Goal: Communication & Community: Answer question/provide support

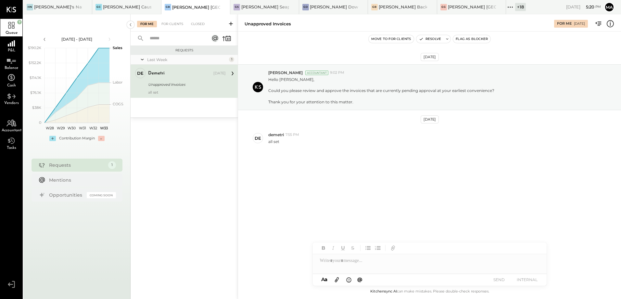
click at [515, 7] on div "+ 18" at bounding box center [520, 7] width 11 height 8
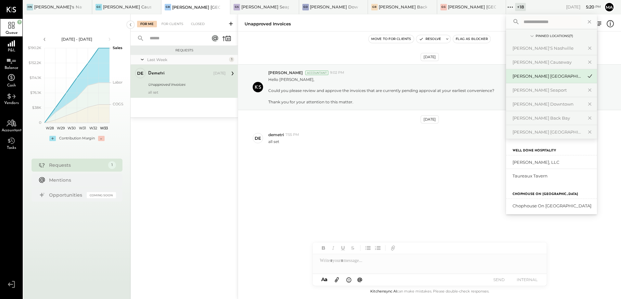
click at [288, 191] on div "[DATE] [PERSON_NAME] Accountant 9:02 PM Hello [PERSON_NAME], Could you please r…" at bounding box center [429, 123] width 383 height 150
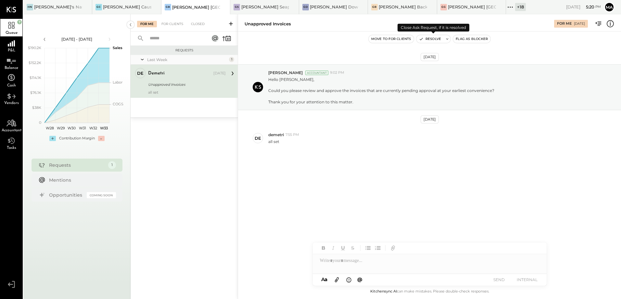
click at [433, 40] on button "Resolve" at bounding box center [429, 39] width 27 height 8
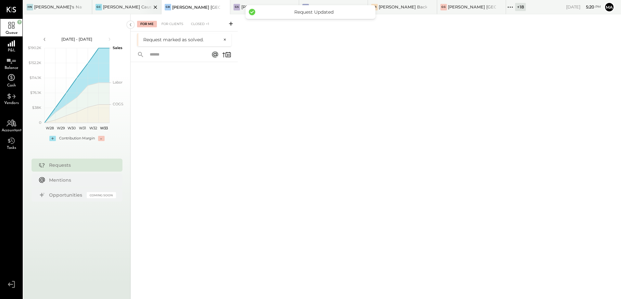
click at [115, 7] on div "[PERSON_NAME] Causeway" at bounding box center [127, 7] width 48 height 6
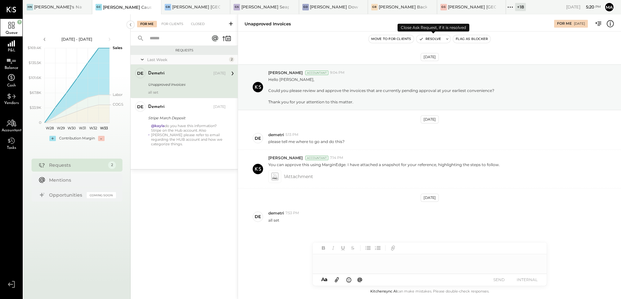
click at [434, 39] on button "Resolve" at bounding box center [429, 39] width 27 height 8
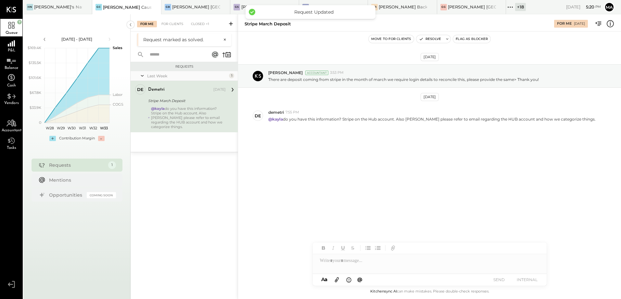
click at [184, 109] on div "@kayla do you have this information? Stripe on the Hub account. Also [PERSON_NA…" at bounding box center [188, 117] width 75 height 23
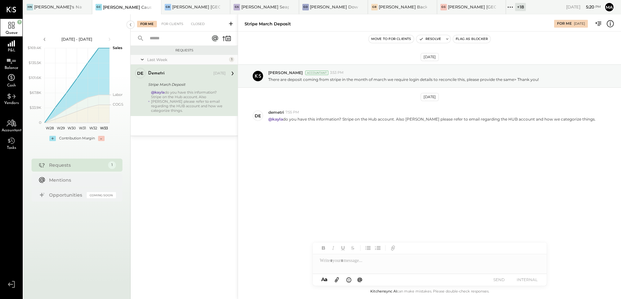
click at [337, 266] on div at bounding box center [430, 260] width 234 height 13
type input "****"
click at [367, 247] on span "demetri" at bounding box center [375, 246] width 51 height 6
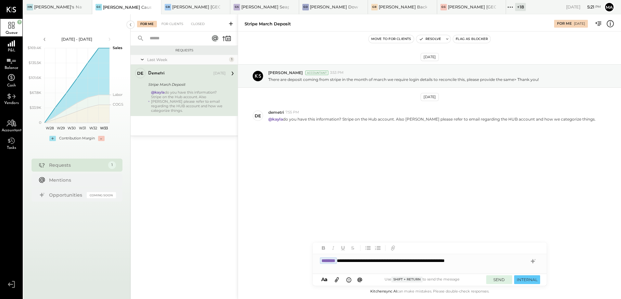
drag, startPoint x: 530, startPoint y: 280, endPoint x: 494, endPoint y: 279, distance: 35.7
click at [494, 279] on div "SEND INTERNAL" at bounding box center [513, 279] width 54 height 9
click at [494, 279] on button "SEND" at bounding box center [499, 279] width 26 height 9
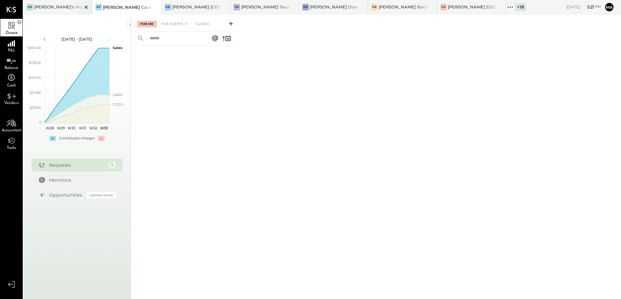
drag, startPoint x: 43, startPoint y: 6, endPoint x: 50, endPoint y: 10, distance: 8.6
click at [48, 9] on div "[PERSON_NAME]'s Nashville" at bounding box center [58, 7] width 48 height 6
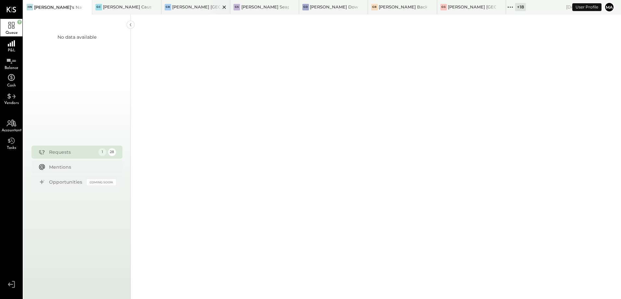
click at [186, 9] on div "[PERSON_NAME] [GEOGRAPHIC_DATA]" at bounding box center [196, 7] width 48 height 6
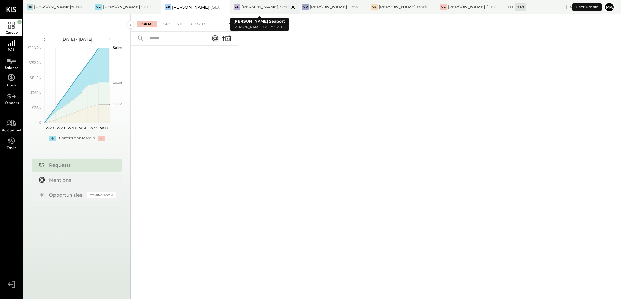
click at [252, 7] on div "[PERSON_NAME] Seaport" at bounding box center [265, 7] width 48 height 6
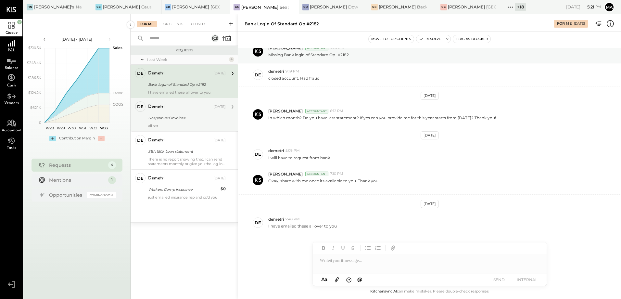
click at [170, 119] on div "Unapproved Invoices" at bounding box center [186, 118] width 76 height 6
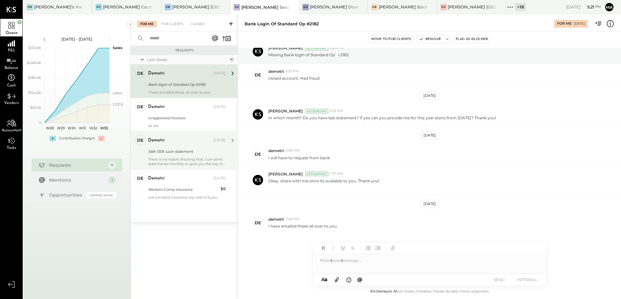
scroll to position [6, 0]
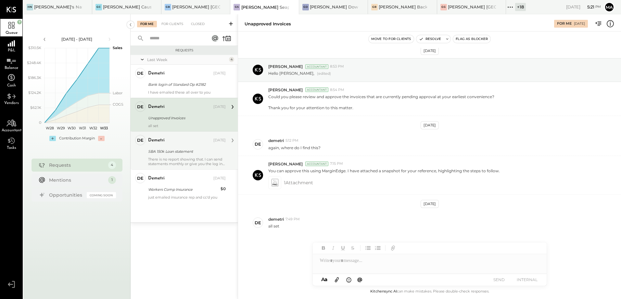
click at [178, 148] on div "SBA 150k Loan statement" at bounding box center [186, 151] width 76 height 6
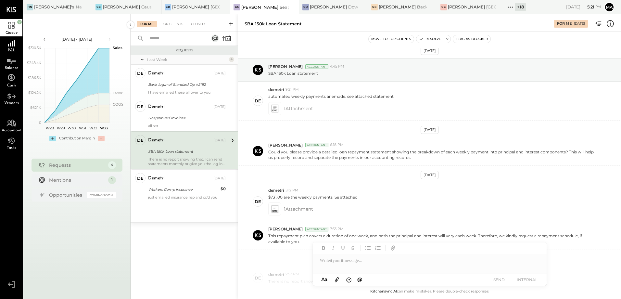
scroll to position [61, 0]
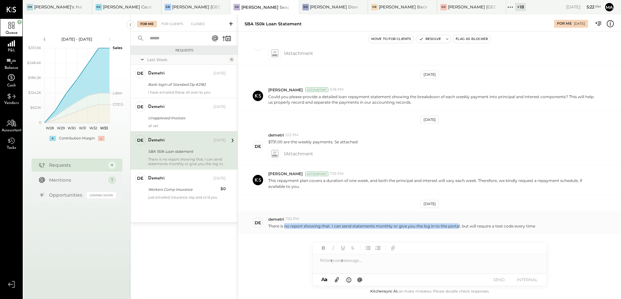
drag, startPoint x: 285, startPoint y: 226, endPoint x: 458, endPoint y: 228, distance: 173.1
click at [458, 228] on p "There is no report showing that. I can send statements monthly or give you the …" at bounding box center [401, 226] width 267 height 6
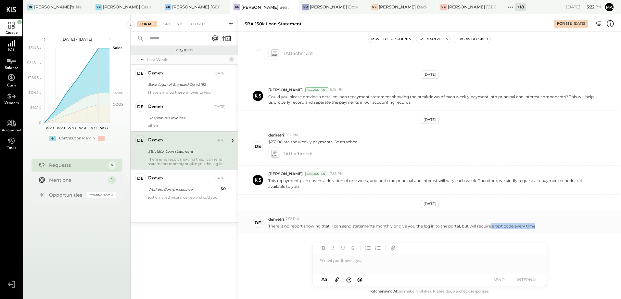
drag, startPoint x: 458, startPoint y: 228, endPoint x: 538, endPoint y: 225, distance: 80.6
click at [538, 225] on div "There is no report showing that. I can send statements monthly or give you the …" at bounding box center [441, 225] width 347 height 7
drag, startPoint x: 395, startPoint y: 226, endPoint x: 512, endPoint y: 227, distance: 117.9
click at [512, 227] on p "There is no report showing that. I can send statements monthly or give you the …" at bounding box center [401, 226] width 267 height 6
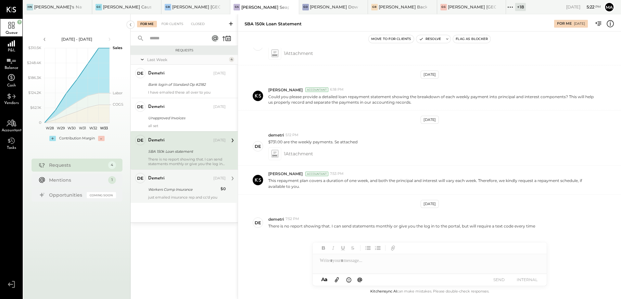
drag, startPoint x: 206, startPoint y: 199, endPoint x: 225, endPoint y: 202, distance: 18.7
click at [209, 199] on div "de demetri Owner demetri [DATE] Workers Comp Insurance $0 just emailed insuranc…" at bounding box center [184, 185] width 107 height 33
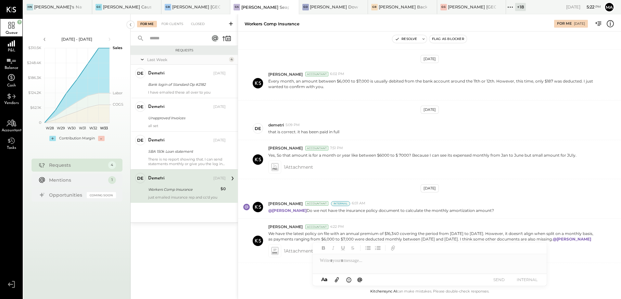
scroll to position [135, 0]
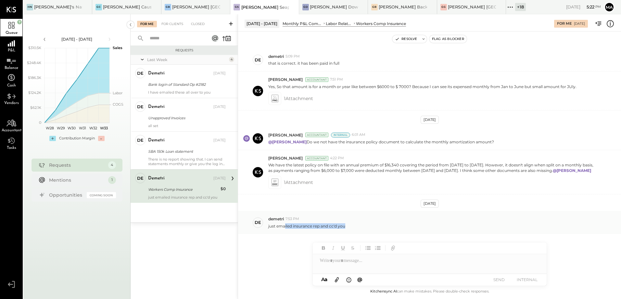
drag, startPoint x: 285, startPoint y: 225, endPoint x: 354, endPoint y: 224, distance: 69.2
click at [354, 224] on div "just emailed insurance rep and cc'd you" at bounding box center [441, 225] width 347 height 7
click at [273, 228] on p "just emailed insurance rep and cc'd you" at bounding box center [306, 226] width 77 height 6
click at [321, 11] on div "[PERSON_NAME] Downtown" at bounding box center [333, 7] width 69 height 14
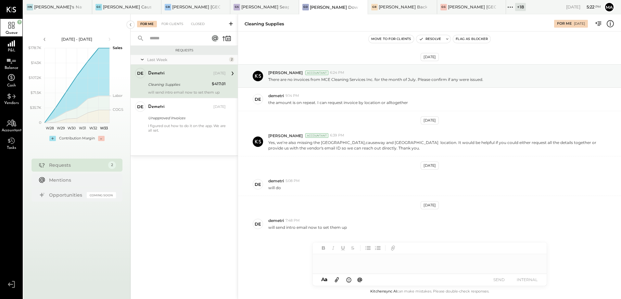
scroll to position [2, 0]
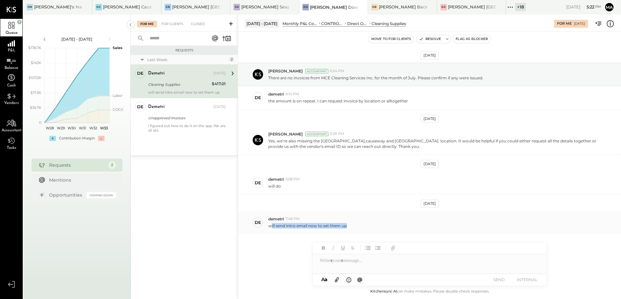
drag, startPoint x: 270, startPoint y: 226, endPoint x: 370, endPoint y: 225, distance: 99.7
click at [370, 225] on div "will send intro email now to set them up" at bounding box center [441, 224] width 347 height 7
click at [289, 228] on p "will send intro email now to set them up" at bounding box center [307, 226] width 79 height 6
click at [379, 8] on div "[PERSON_NAME] Back Bay" at bounding box center [403, 7] width 48 height 6
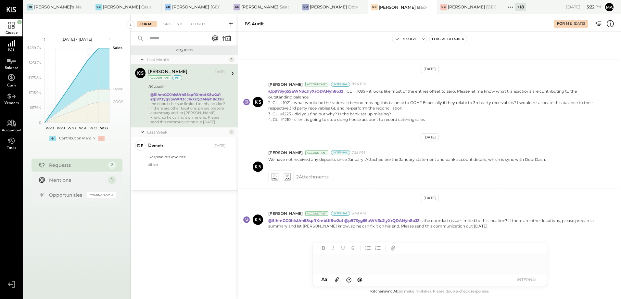
scroll to position [151, 0]
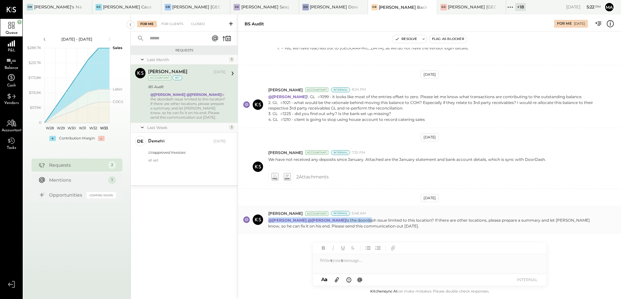
drag, startPoint x: 349, startPoint y: 217, endPoint x: 523, endPoint y: 214, distance: 173.7
click at [523, 214] on div "[PERSON_NAME] Accountant Internal 5:48 AM @[PERSON_NAME] @[PERSON_NAME] Is the …" at bounding box center [441, 219] width 347 height 18
drag, startPoint x: 298, startPoint y: 228, endPoint x: 376, endPoint y: 228, distance: 78.3
click at [376, 228] on p "@[PERSON_NAME] @[PERSON_NAME] Is the doordash issue limited to this location? I…" at bounding box center [433, 222] width 330 height 11
click at [437, 13] on div "[PERSON_NAME] [GEOGRAPHIC_DATA]" at bounding box center [471, 7] width 69 height 14
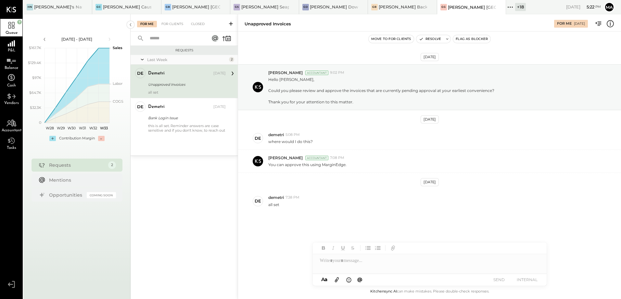
drag, startPoint x: 188, startPoint y: 131, endPoint x: 192, endPoint y: 145, distance: 14.8
click at [188, 131] on div "this is all set. Reminder answers are case sensitive and if you don't know, to …" at bounding box center [187, 127] width 78 height 9
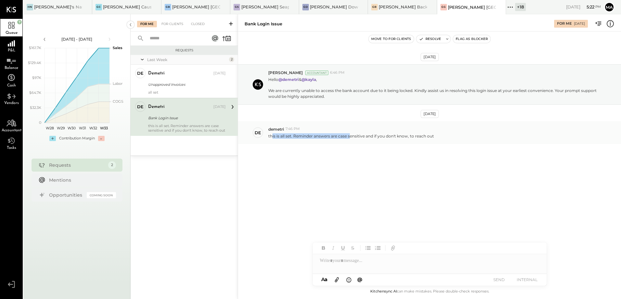
drag, startPoint x: 271, startPoint y: 135, endPoint x: 351, endPoint y: 136, distance: 79.6
click at [351, 136] on p "this is all set. Reminder answers are case sensitive and if you don't know, to …" at bounding box center [351, 136] width 166 height 6
drag, startPoint x: 351, startPoint y: 136, endPoint x: 363, endPoint y: 135, distance: 12.7
click at [363, 135] on p "this is all set. Reminder answers are case sensitive and if you don't know, to …" at bounding box center [351, 136] width 166 height 6
drag, startPoint x: 383, startPoint y: 135, endPoint x: 452, endPoint y: 135, distance: 68.8
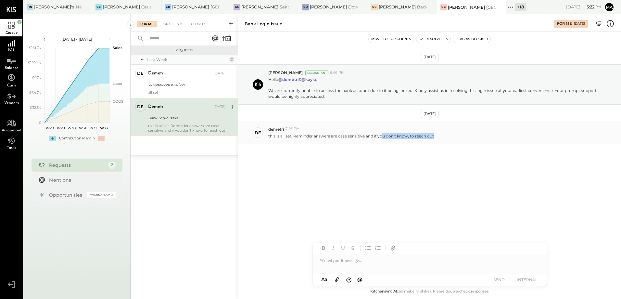
click at [452, 135] on div "this is all set. Reminder answers are case sensitive and if you don't know, to …" at bounding box center [441, 135] width 347 height 7
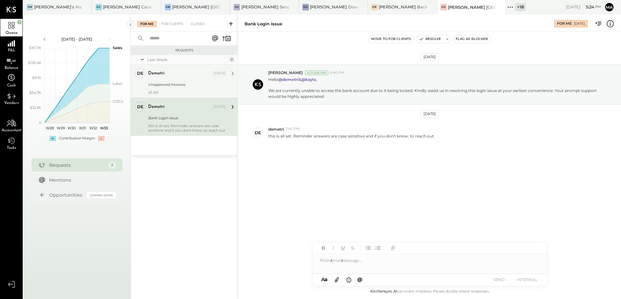
drag, startPoint x: 188, startPoint y: 81, endPoint x: 207, endPoint y: 89, distance: 20.3
click at [198, 86] on div "Unapproved Invoices" at bounding box center [186, 84] width 76 height 6
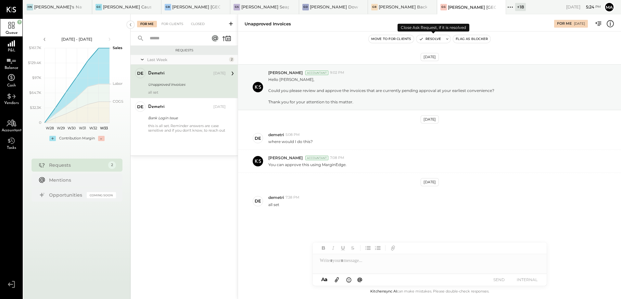
click at [427, 41] on button "Resolve" at bounding box center [429, 39] width 27 height 8
click at [380, 6] on div "[PERSON_NAME] Back Bay" at bounding box center [403, 7] width 48 height 6
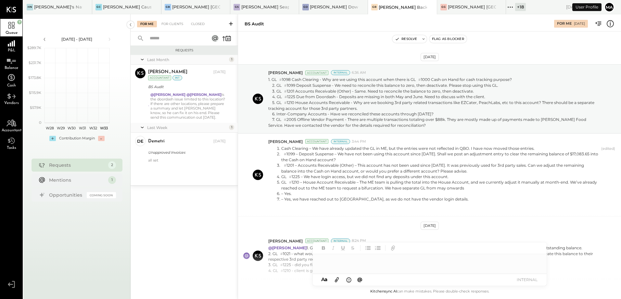
scroll to position [151, 0]
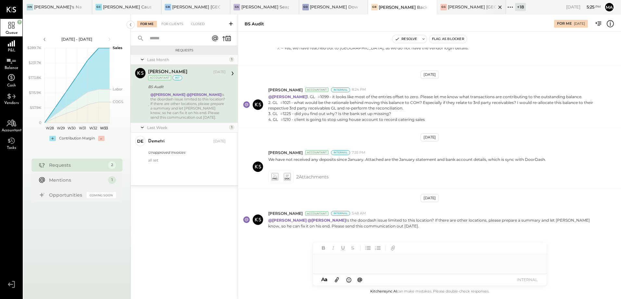
click at [451, 7] on div "[PERSON_NAME] [GEOGRAPHIC_DATA]" at bounding box center [472, 7] width 48 height 6
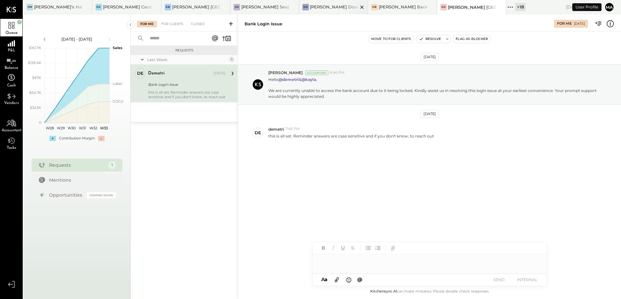
click at [316, 11] on div "[PERSON_NAME] Downtown" at bounding box center [333, 7] width 69 height 14
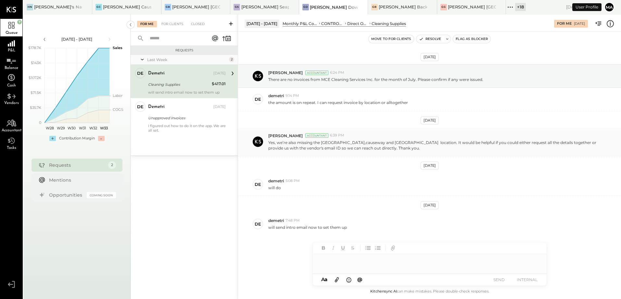
scroll to position [2, 0]
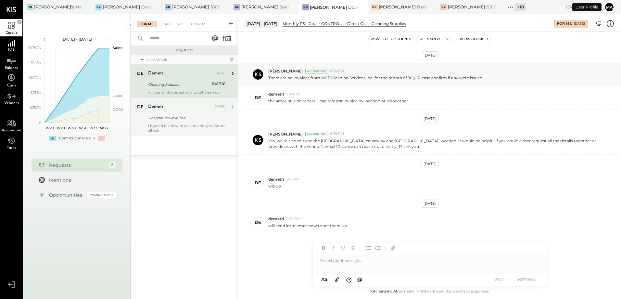
click at [183, 132] on div "de demetri Owner demetri [DATE] Unapproved Invoices I figured out how to do it …" at bounding box center [184, 117] width 107 height 38
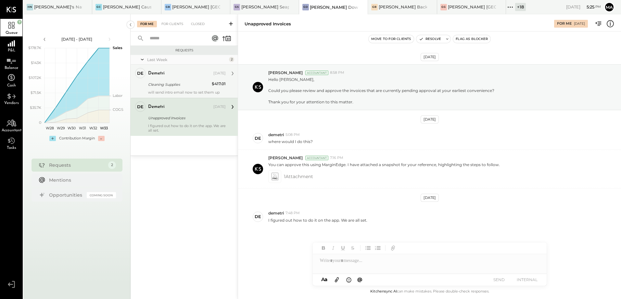
click at [216, 91] on div "will send intro email now to set them up" at bounding box center [187, 92] width 78 height 5
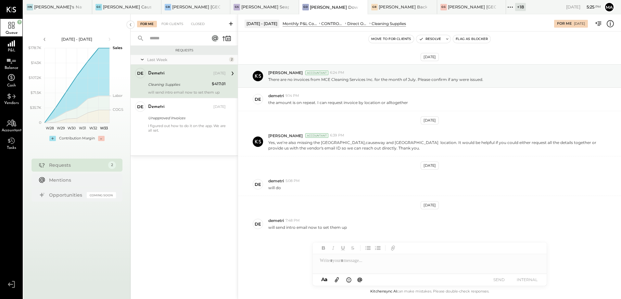
scroll to position [2, 0]
click at [246, 6] on div "[PERSON_NAME] Seaport" at bounding box center [265, 7] width 48 height 6
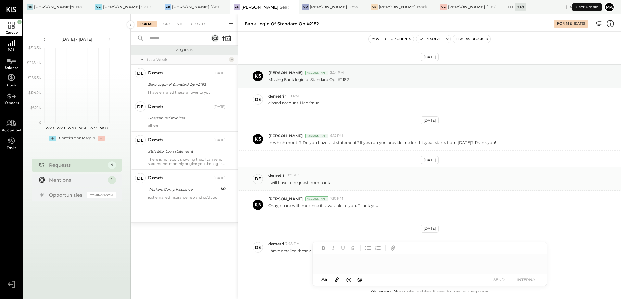
scroll to position [25, 0]
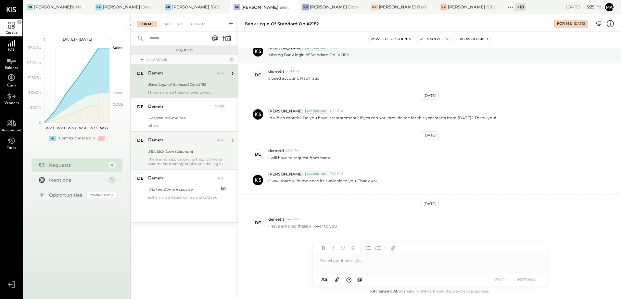
click at [175, 153] on div "SBA 150k Loan statement" at bounding box center [186, 151] width 76 height 6
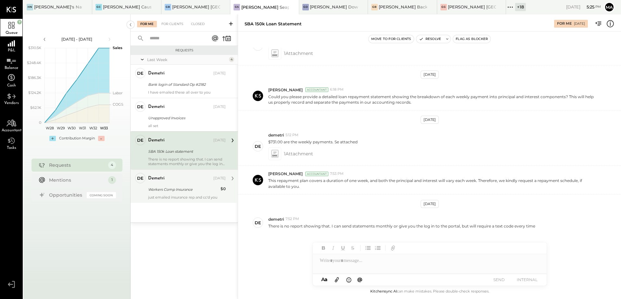
click at [172, 197] on div "just emailed insurance rep and cc'd you" at bounding box center [187, 197] width 78 height 5
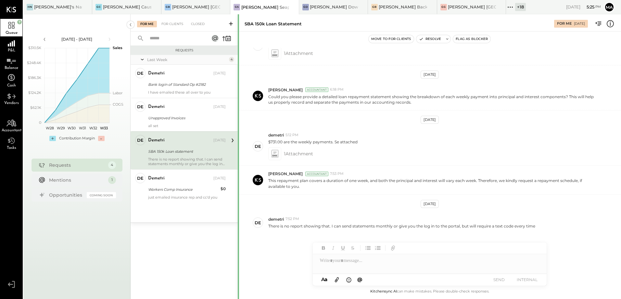
scroll to position [135, 0]
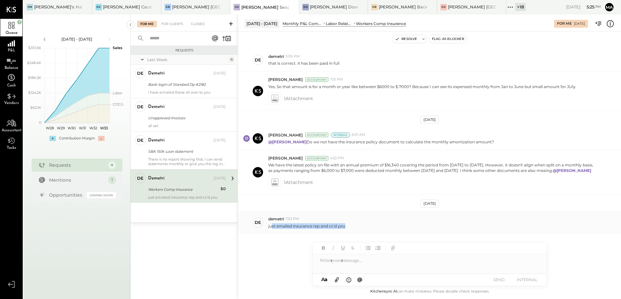
drag, startPoint x: 272, startPoint y: 224, endPoint x: 354, endPoint y: 225, distance: 82.2
click at [354, 225] on div "just emailed insurance rep and cc'd you" at bounding box center [441, 225] width 347 height 7
click at [409, 40] on button "Resolve" at bounding box center [405, 39] width 27 height 8
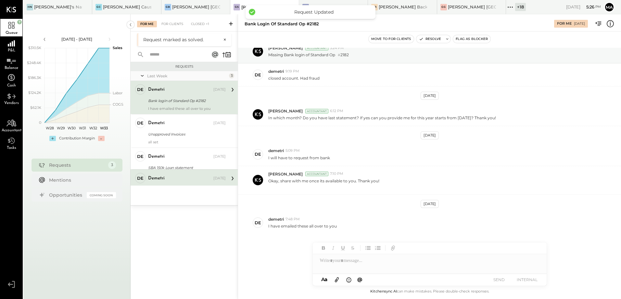
scroll to position [25, 0]
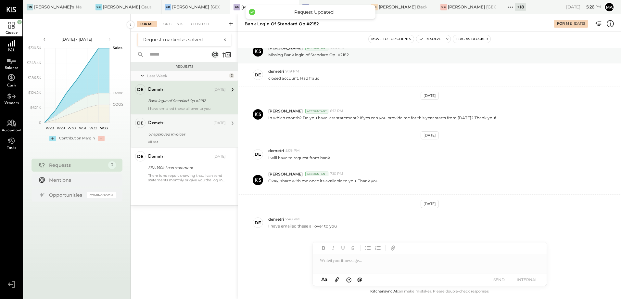
click at [165, 131] on div "Unapproved Invoices" at bounding box center [186, 134] width 76 height 6
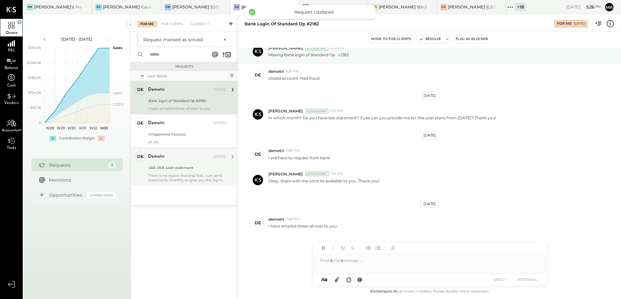
scroll to position [6, 0]
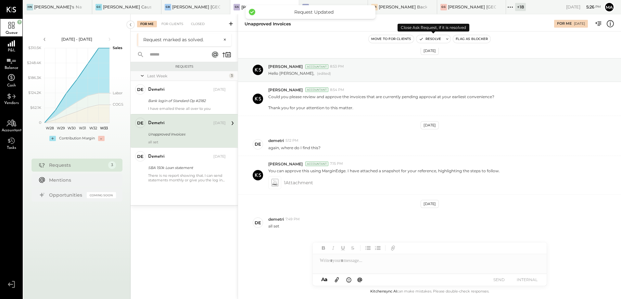
click at [431, 39] on button "Resolve" at bounding box center [429, 39] width 27 height 8
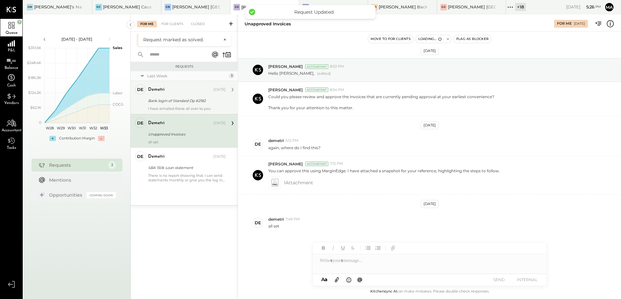
scroll to position [25, 0]
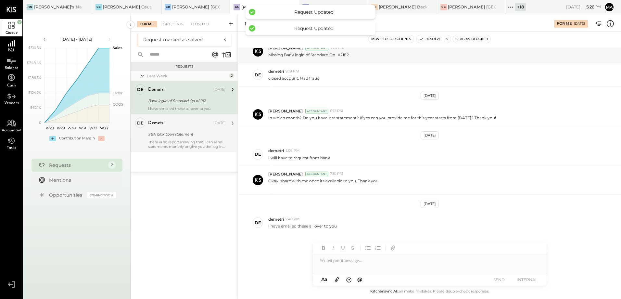
drag, startPoint x: 183, startPoint y: 106, endPoint x: 230, endPoint y: 139, distance: 58.1
click at [183, 106] on div "I have emailed these all over to you" at bounding box center [187, 108] width 78 height 5
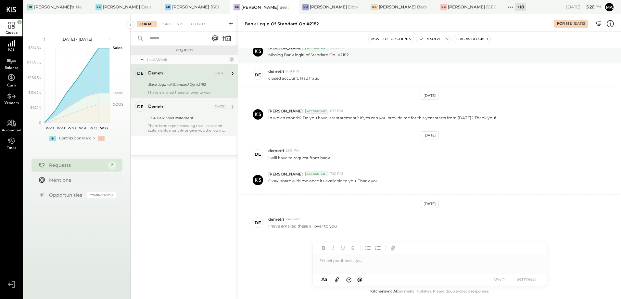
click at [171, 130] on div "There is no report showing that. I can send statements monthly or give you the …" at bounding box center [187, 127] width 78 height 9
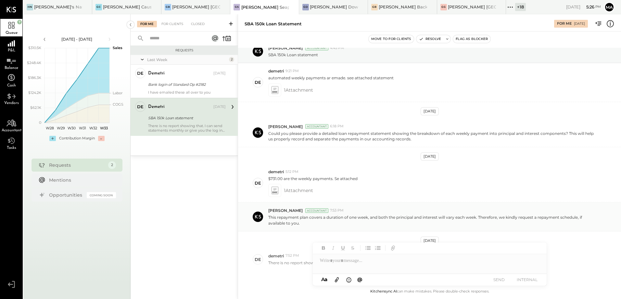
scroll to position [61, 0]
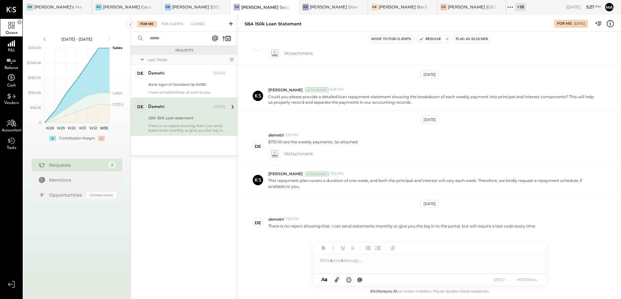
click at [348, 263] on div at bounding box center [430, 260] width 234 height 13
drag, startPoint x: 320, startPoint y: 260, endPoint x: 464, endPoint y: 257, distance: 144.2
click at [464, 257] on div "**********" at bounding box center [430, 260] width 234 height 13
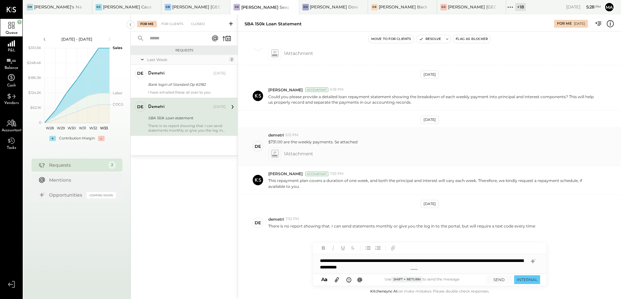
click at [299, 150] on span "1 Attachment" at bounding box center [298, 153] width 29 height 13
click at [296, 156] on span "1 Attachment" at bounding box center [298, 153] width 29 height 13
click at [277, 155] on icon at bounding box center [274, 153] width 7 height 7
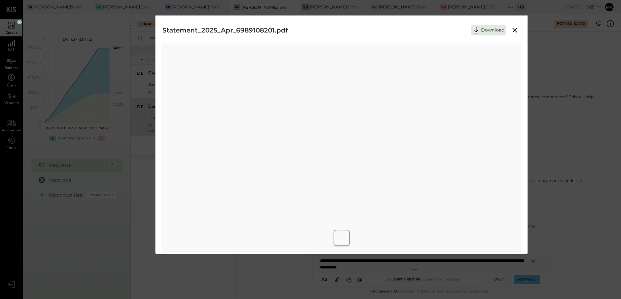
click at [513, 30] on icon at bounding box center [514, 30] width 5 height 5
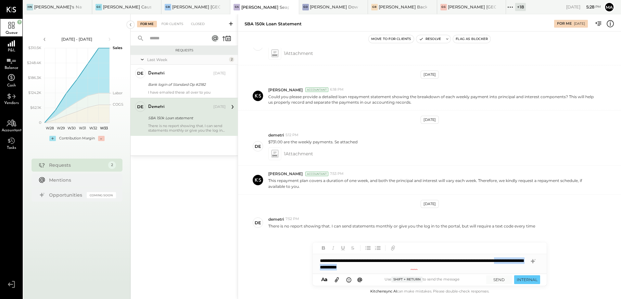
drag, startPoint x: 364, startPoint y: 268, endPoint x: 448, endPoint y: 264, distance: 83.9
click at [448, 264] on div "**********" at bounding box center [430, 263] width 234 height 19
copy div "**********"
click at [535, 260] on icon at bounding box center [533, 261] width 8 height 8
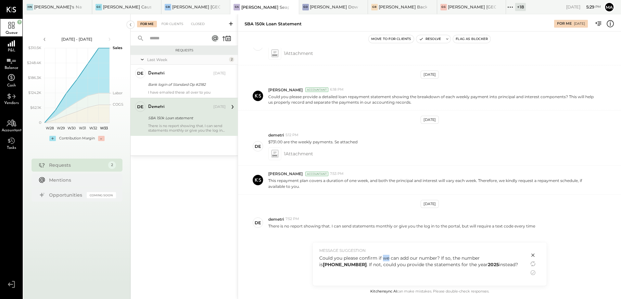
drag, startPoint x: 389, startPoint y: 258, endPoint x: 383, endPoint y: 258, distance: 6.5
click at [383, 258] on div "Could you please confirm if we can add our number? If so, the number is [PHONE_…" at bounding box center [420, 261] width 203 height 13
drag, startPoint x: 533, startPoint y: 272, endPoint x: 431, endPoint y: 275, distance: 102.7
click at [533, 272] on icon at bounding box center [533, 273] width 8 height 8
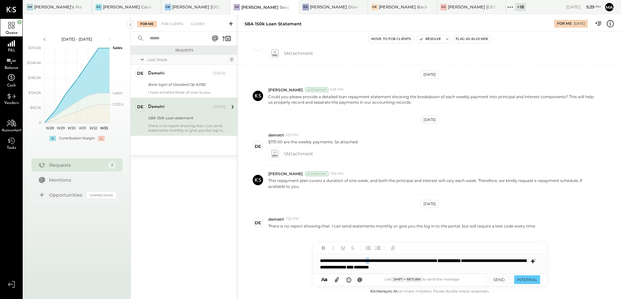
drag, startPoint x: 389, startPoint y: 260, endPoint x: 384, endPoint y: 260, distance: 5.2
click at [384, 260] on div "**********" at bounding box center [430, 263] width 234 height 19
drag, startPoint x: 486, startPoint y: 261, endPoint x: 530, endPoint y: 262, distance: 43.8
click at [530, 262] on div "**********" at bounding box center [430, 263] width 234 height 43
click at [473, 266] on div "**********" at bounding box center [430, 263] width 234 height 19
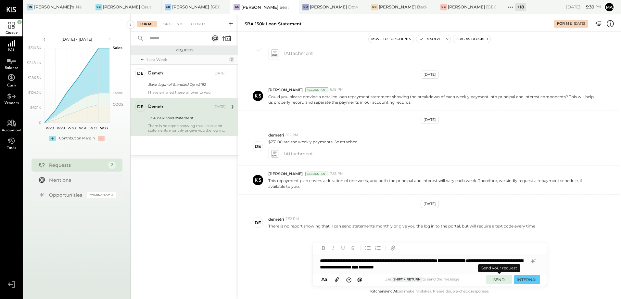
click at [501, 280] on button "SEND" at bounding box center [499, 279] width 26 height 9
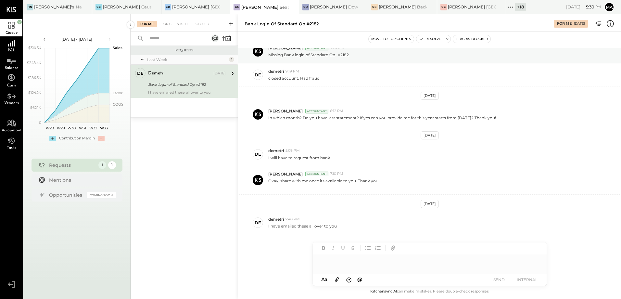
scroll to position [25, 0]
click at [175, 7] on div "[PERSON_NAME] [GEOGRAPHIC_DATA]" at bounding box center [196, 7] width 48 height 6
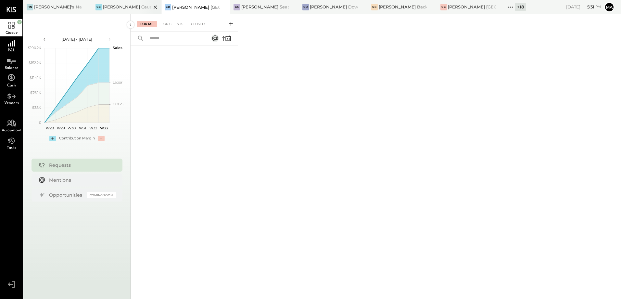
click at [116, 6] on div "[PERSON_NAME] Causeway" at bounding box center [127, 7] width 48 height 6
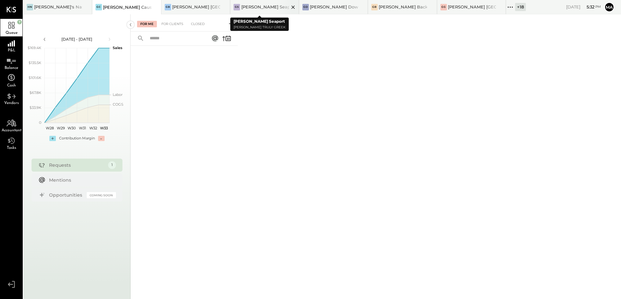
click at [251, 8] on div "[PERSON_NAME] Seaport" at bounding box center [265, 7] width 48 height 6
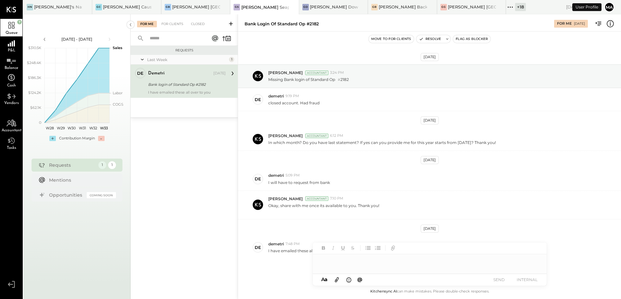
scroll to position [25, 0]
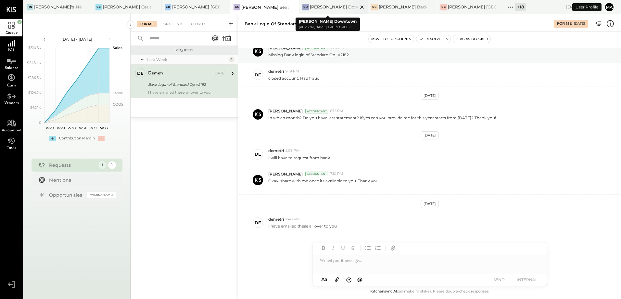
click at [311, 8] on div "[PERSON_NAME] Downtown" at bounding box center [334, 7] width 48 height 6
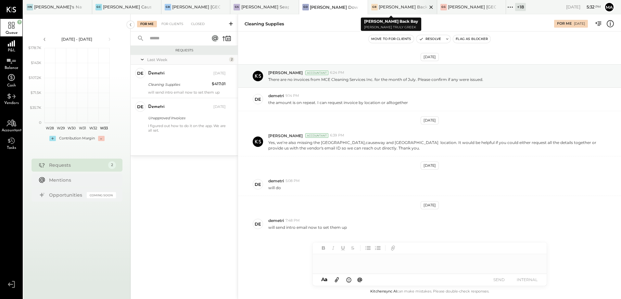
scroll to position [2, 0]
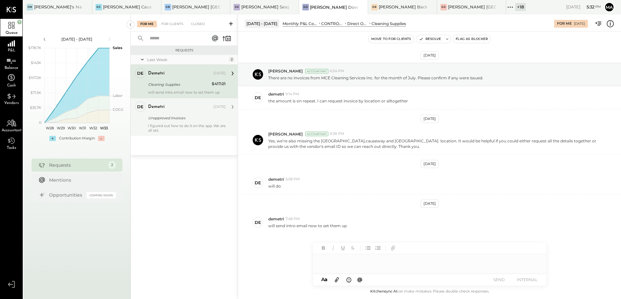
click at [181, 120] on div "Unapproved Invoices" at bounding box center [186, 118] width 76 height 6
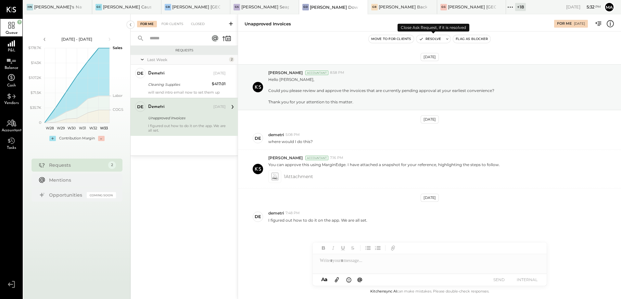
click at [432, 41] on button "Resolve" at bounding box center [429, 39] width 27 height 8
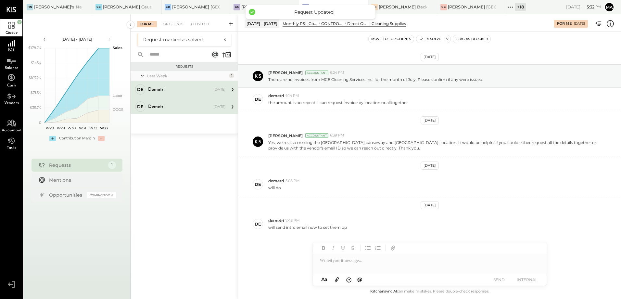
scroll to position [2, 0]
click at [189, 99] on div "Cleaning Supplies" at bounding box center [179, 100] width 62 height 6
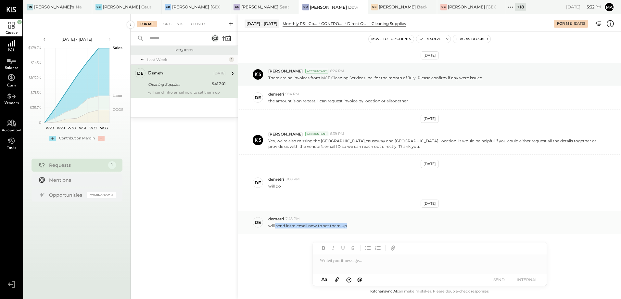
drag, startPoint x: 274, startPoint y: 227, endPoint x: 351, endPoint y: 225, distance: 76.7
click at [351, 225] on div "will send intro email now to set them up" at bounding box center [441, 224] width 347 height 7
click at [193, 232] on div "Requests Last Week 1 de demetri Owner demetri [DATE] Cleaning Supplies $417.01 …" at bounding box center [184, 164] width 107 height 237
drag, startPoint x: 279, startPoint y: 227, endPoint x: 352, endPoint y: 222, distance: 73.5
click at [352, 222] on div "will send intro email now to set them up" at bounding box center [441, 224] width 347 height 7
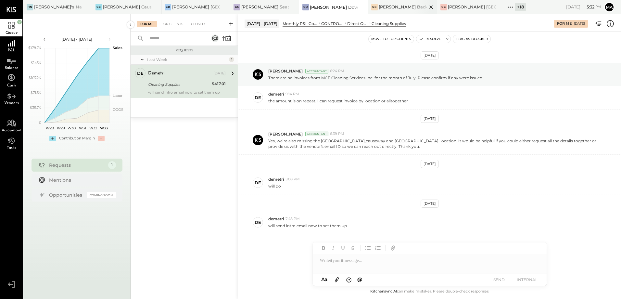
click at [386, 9] on div "[PERSON_NAME] Back Bay" at bounding box center [403, 7] width 48 height 6
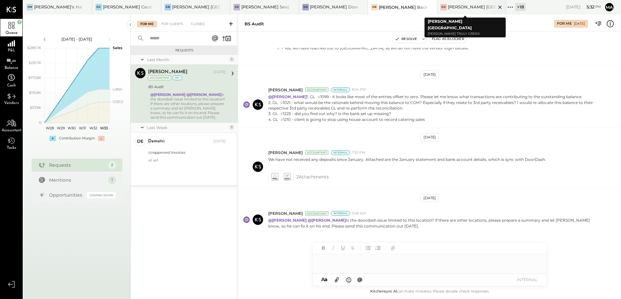
scroll to position [151, 0]
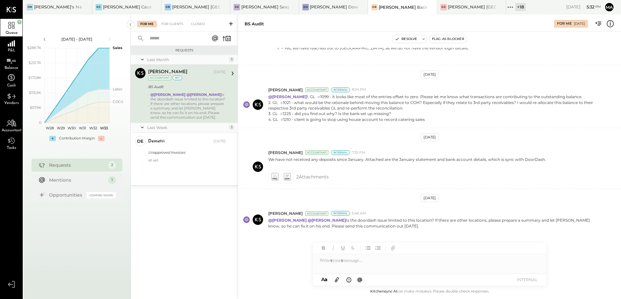
click at [205, 166] on div "Last Month 1 [PERSON_NAME] Accountant [PERSON_NAME] [DATE] Accountant int BS Au…" at bounding box center [184, 120] width 107 height 130
click at [204, 158] on div "all set" at bounding box center [187, 160] width 78 height 5
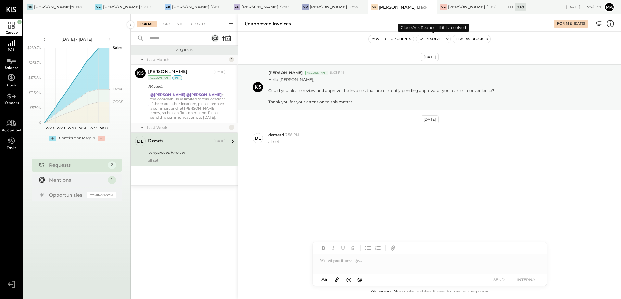
click at [430, 40] on button "Resolve" at bounding box center [429, 39] width 27 height 8
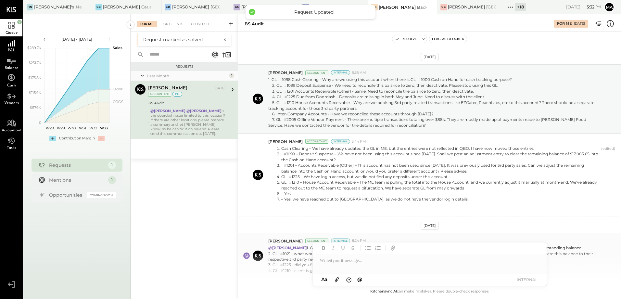
scroll to position [151, 0]
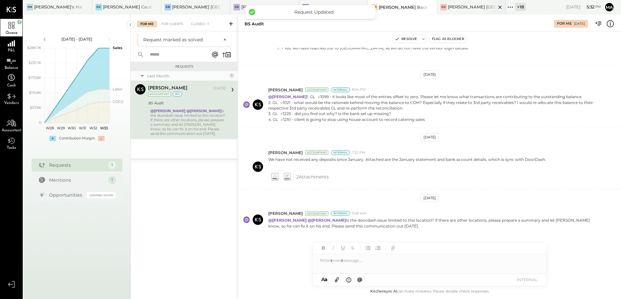
click at [437, 11] on div "[PERSON_NAME] [GEOGRAPHIC_DATA]" at bounding box center [471, 7] width 69 height 14
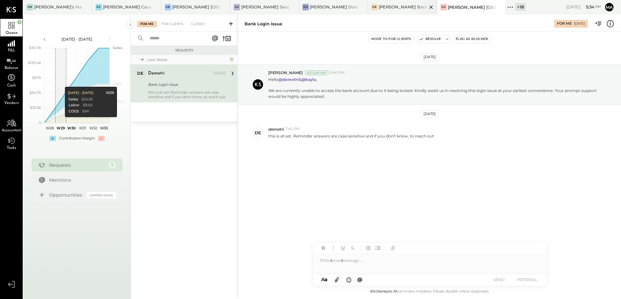
click at [381, 9] on div "[PERSON_NAME] Back Bay" at bounding box center [403, 7] width 48 height 6
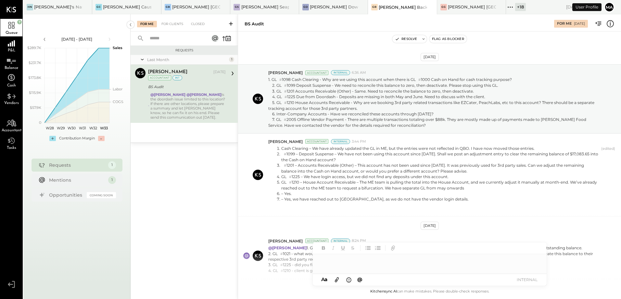
scroll to position [151, 0]
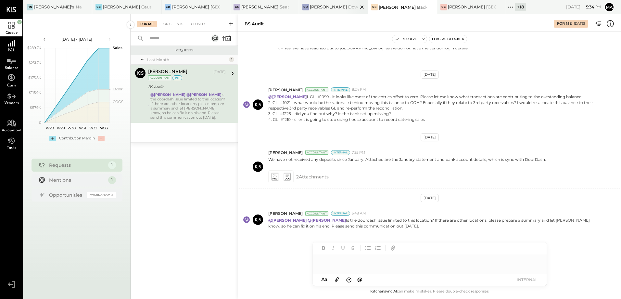
click at [310, 9] on div "[PERSON_NAME] Downtown" at bounding box center [334, 7] width 48 height 6
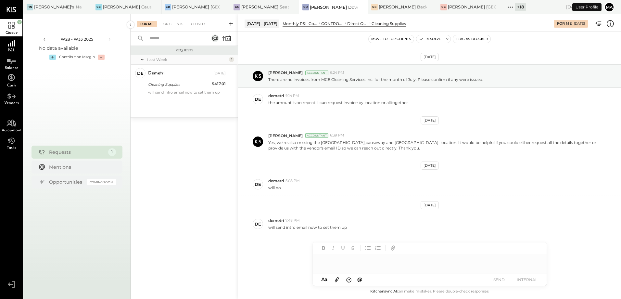
scroll to position [2, 0]
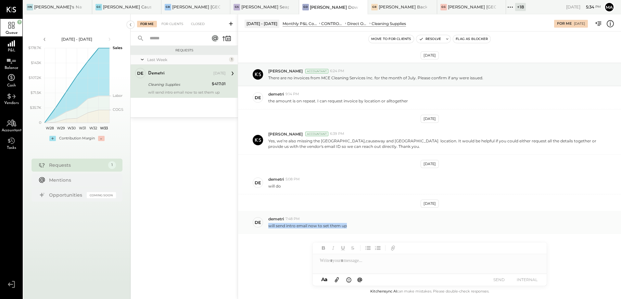
drag, startPoint x: 270, startPoint y: 226, endPoint x: 359, endPoint y: 226, distance: 89.0
click at [359, 226] on div "will send intro email now to set them up" at bounding box center [441, 224] width 347 height 7
click at [317, 225] on p "will send intro email now to set them up" at bounding box center [307, 226] width 79 height 6
click at [352, 262] on div at bounding box center [430, 260] width 234 height 13
click at [498, 279] on button "SEND" at bounding box center [499, 279] width 26 height 9
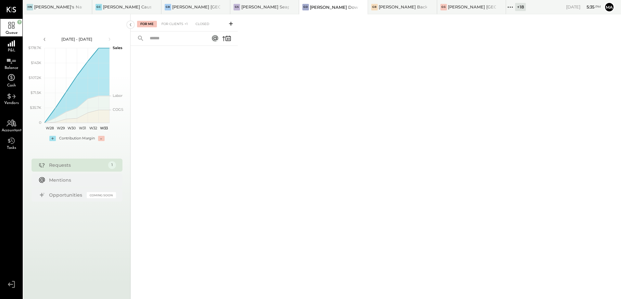
click at [165, 19] on div "For Me For Clients +1 Closed" at bounding box center [184, 22] width 107 height 17
click at [170, 23] on div "For Clients +1" at bounding box center [174, 24] width 33 height 6
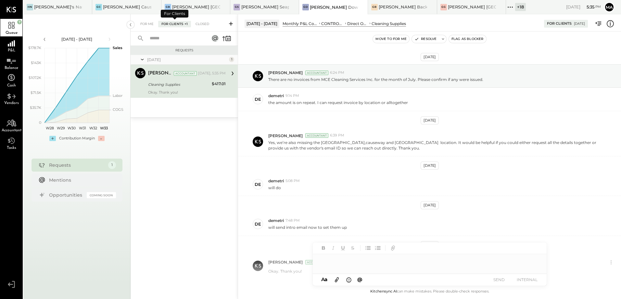
scroll to position [45, 0]
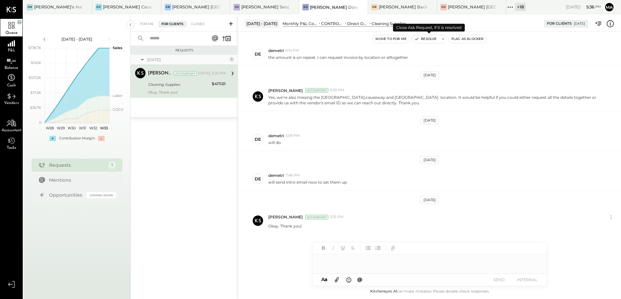
click at [423, 37] on button "Resolve" at bounding box center [425, 39] width 27 height 8
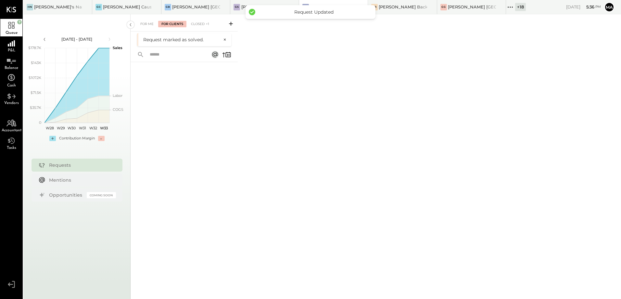
drag, startPoint x: 327, startPoint y: 107, endPoint x: 281, endPoint y: 63, distance: 64.3
click at [326, 106] on div "For Me For Clients Closed +1 Request marked as solved. ×" at bounding box center [376, 156] width 490 height 284
click at [414, 9] on div at bounding box center [425, 7] width 23 height 14
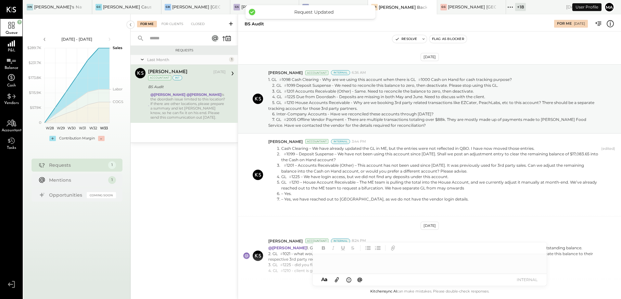
scroll to position [151, 0]
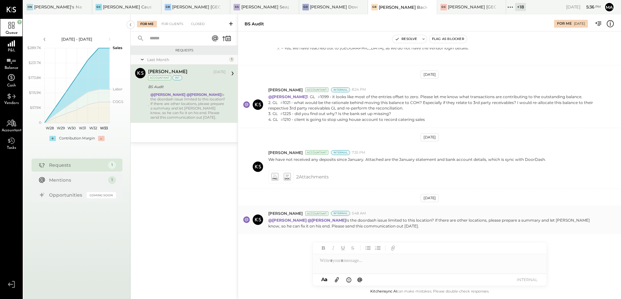
drag, startPoint x: 384, startPoint y: 216, endPoint x: 575, endPoint y: 214, distance: 191.3
click at [575, 214] on div "[PERSON_NAME] Accountant Internal 5:48 AM" at bounding box center [441, 213] width 347 height 6
click at [169, 25] on div "For Clients" at bounding box center [172, 24] width 28 height 6
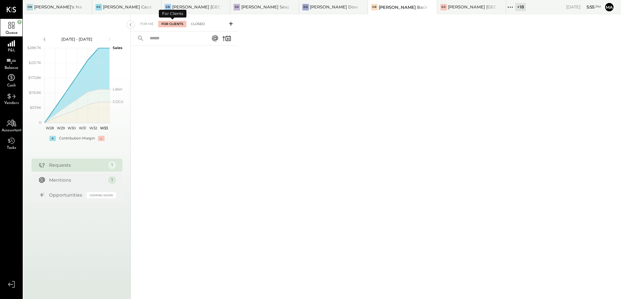
click at [203, 23] on div "Closed" at bounding box center [198, 24] width 20 height 6
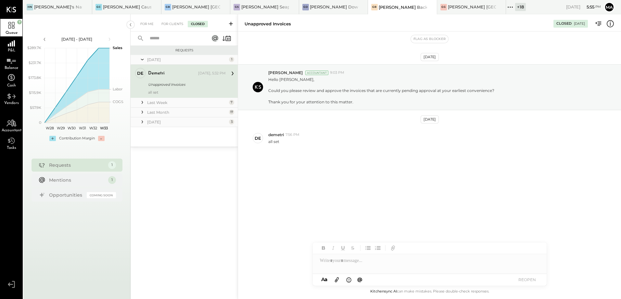
click at [528, 281] on button "REOPEN" at bounding box center [527, 279] width 26 height 9
click at [349, 259] on div at bounding box center [430, 260] width 234 height 13
click at [349, 260] on div at bounding box center [430, 260] width 234 height 13
click at [520, 282] on button "REOPEN" at bounding box center [527, 279] width 26 height 9
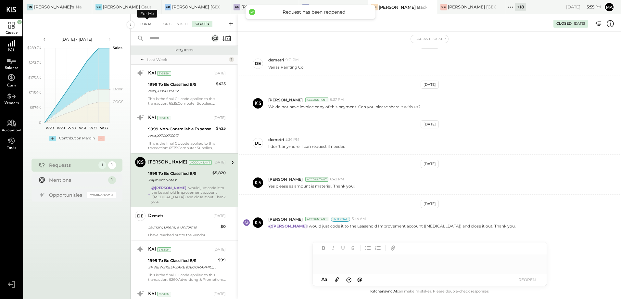
scroll to position [5, 0]
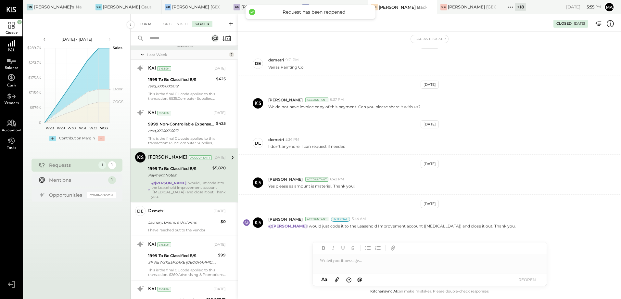
click at [151, 27] on div "For Me" at bounding box center [147, 24] width 20 height 6
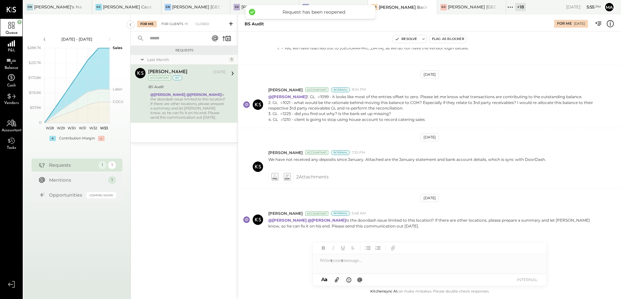
click at [177, 24] on div "For Clients +1" at bounding box center [174, 24] width 33 height 6
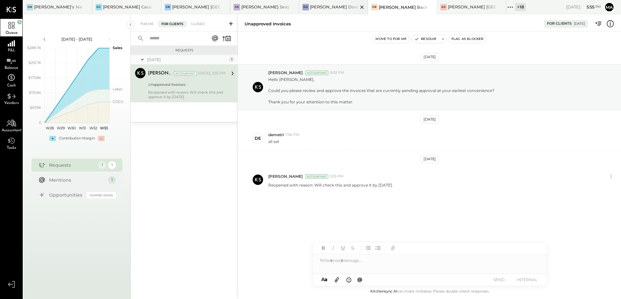
click at [314, 9] on div "[PERSON_NAME] Downtown" at bounding box center [334, 7] width 48 height 6
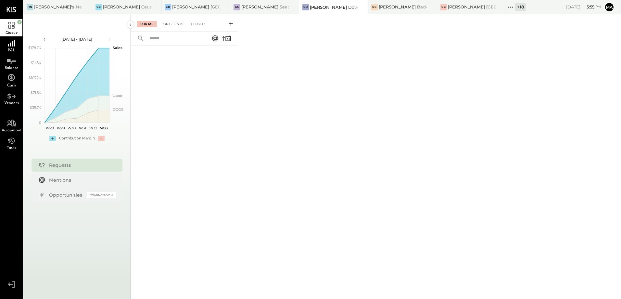
click at [178, 26] on div "For Clients" at bounding box center [172, 24] width 28 height 6
click at [197, 21] on div "Closed" at bounding box center [198, 24] width 20 height 6
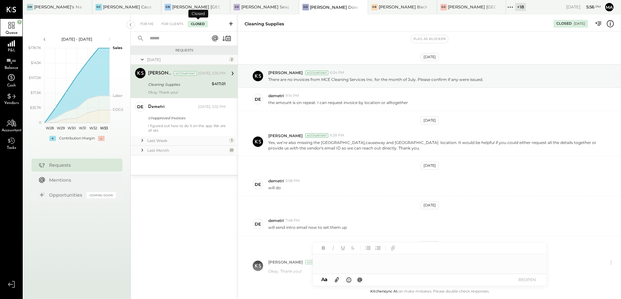
scroll to position [45, 0]
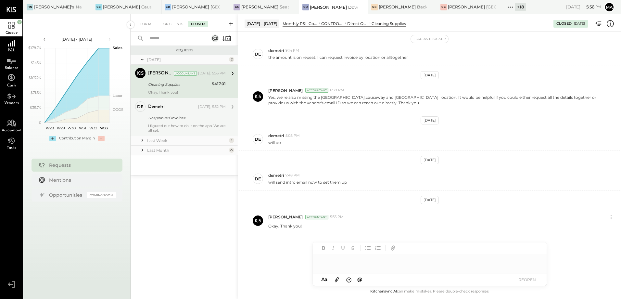
click at [176, 115] on div "Unapproved Invoices" at bounding box center [186, 118] width 76 height 6
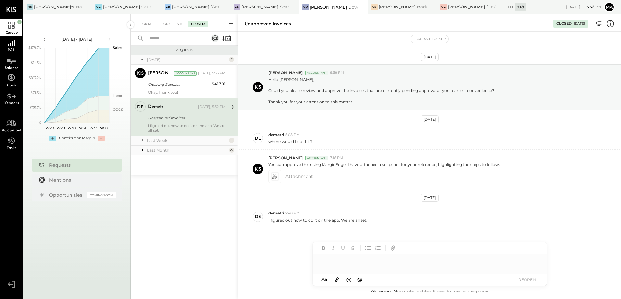
click at [338, 261] on div at bounding box center [430, 260] width 234 height 13
paste div
click at [534, 280] on button "REOPEN" at bounding box center [527, 279] width 26 height 9
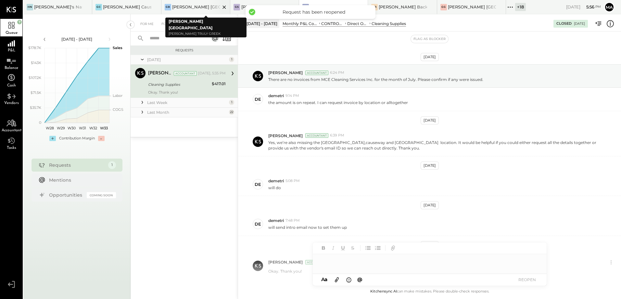
scroll to position [45, 0]
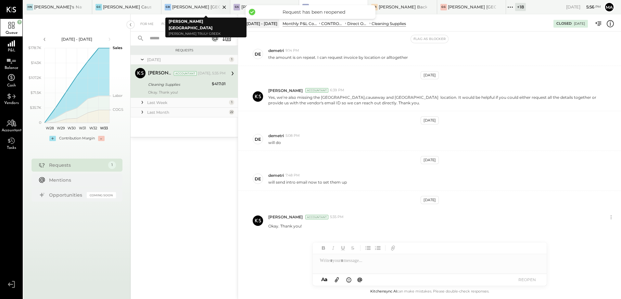
click at [190, 7] on div "[PERSON_NAME] [GEOGRAPHIC_DATA]" at bounding box center [196, 7] width 48 height 6
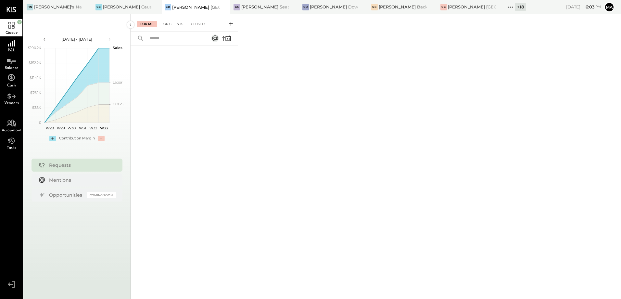
click at [175, 26] on div "For Clients" at bounding box center [172, 24] width 28 height 6
click at [245, 7] on div "[PERSON_NAME] Seaport" at bounding box center [265, 7] width 48 height 6
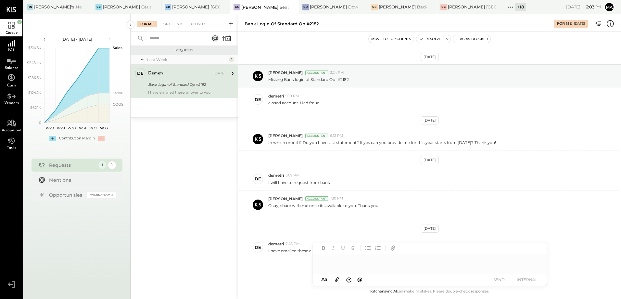
scroll to position [25, 0]
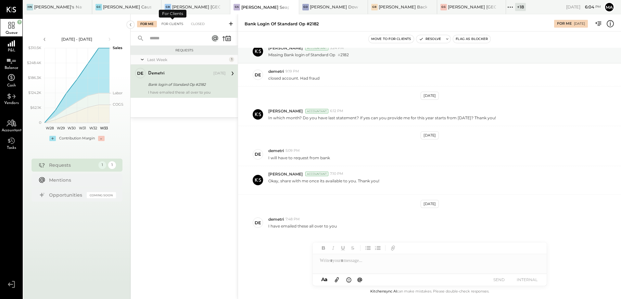
click at [170, 22] on div "For Clients" at bounding box center [172, 24] width 28 height 6
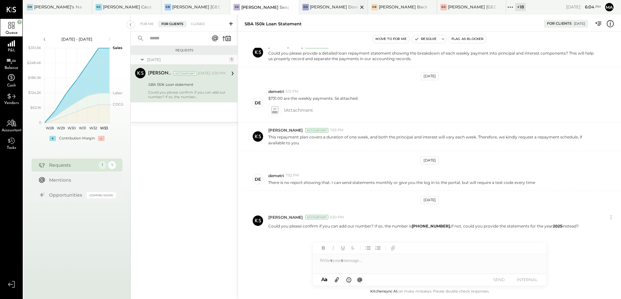
click at [321, 10] on div "[PERSON_NAME] Downtown" at bounding box center [328, 7] width 59 height 6
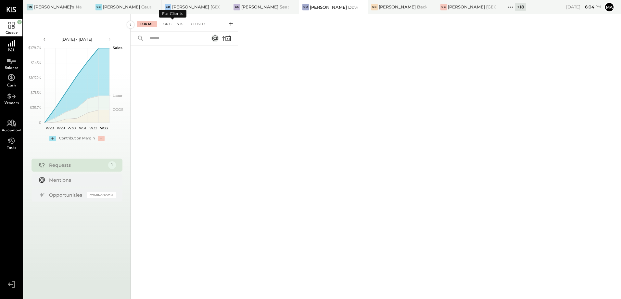
click at [175, 24] on div "For Clients" at bounding box center [172, 24] width 28 height 6
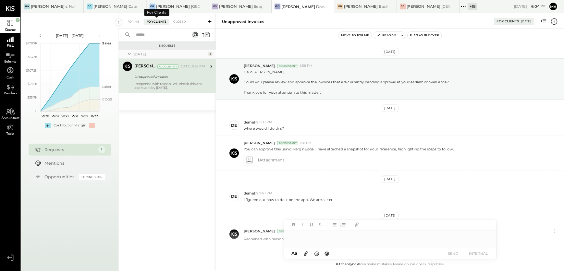
scroll to position [38, 0]
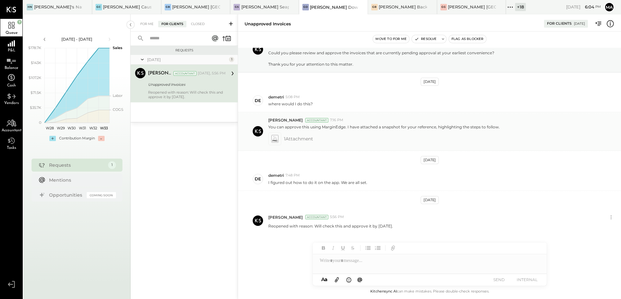
click at [280, 140] on div at bounding box center [274, 138] width 13 height 13
click at [280, 138] on div at bounding box center [274, 138] width 13 height 13
drag, startPoint x: 280, startPoint y: 138, endPoint x: 270, endPoint y: 141, distance: 10.5
click at [270, 141] on div "[PERSON_NAME] Accountant 7:16 PM You can approve this using MarginEdge. I have …" at bounding box center [429, 131] width 383 height 39
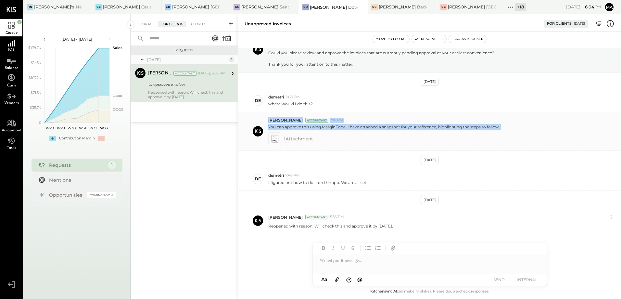
drag, startPoint x: 270, startPoint y: 141, endPoint x: 278, endPoint y: 141, distance: 8.1
click at [278, 141] on icon at bounding box center [275, 138] width 8 height 9
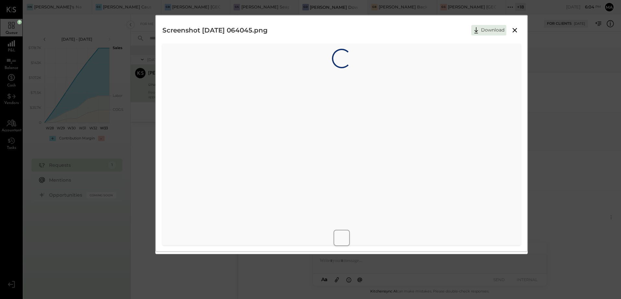
click at [276, 140] on div "Loading…" at bounding box center [341, 144] width 358 height 201
click at [325, 147] on img at bounding box center [341, 144] width 33 height 6
click at [345, 240] on div at bounding box center [342, 240] width 10 height 14
click at [325, 147] on img at bounding box center [341, 144] width 33 height 6
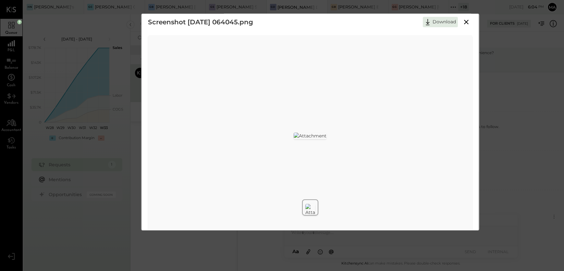
scroll to position [0, 0]
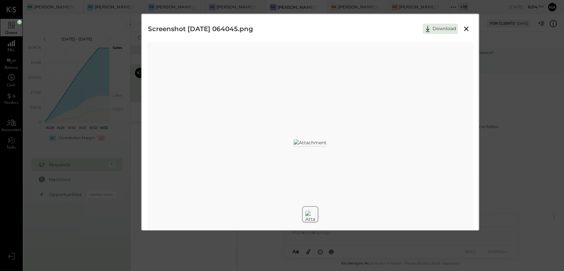
click at [466, 31] on icon at bounding box center [467, 29] width 8 height 8
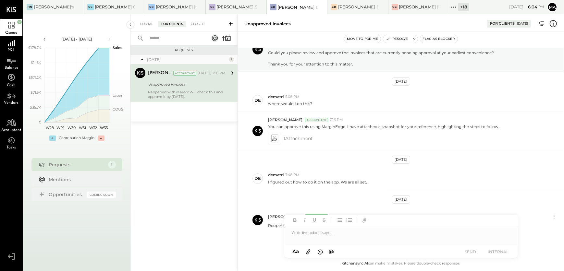
scroll to position [64, 0]
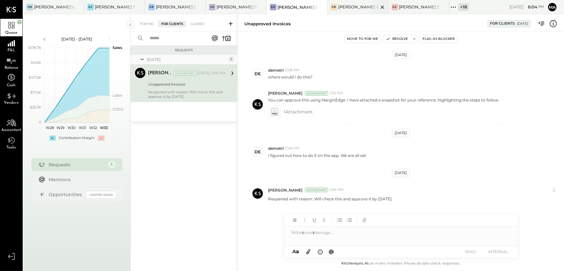
click at [361, 11] on div "GB [PERSON_NAME] Back Bay" at bounding box center [358, 7] width 61 height 14
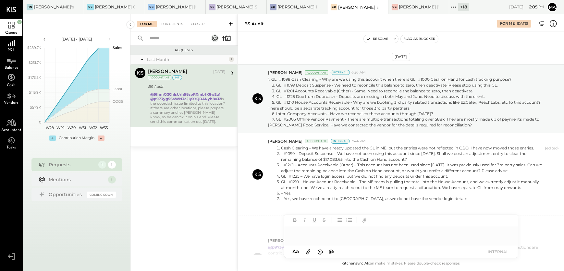
scroll to position [186, 0]
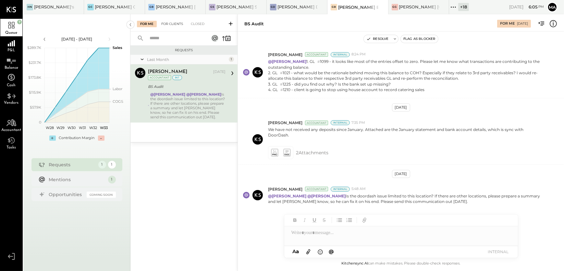
click at [171, 26] on div "For Clients" at bounding box center [172, 24] width 28 height 6
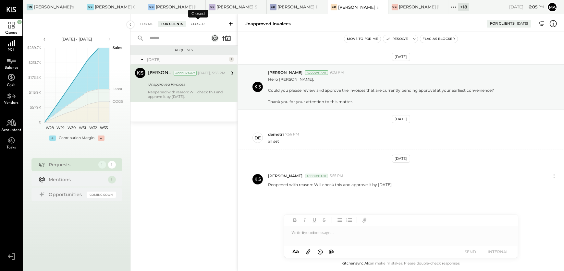
click at [199, 26] on div "Closed" at bounding box center [198, 24] width 20 height 6
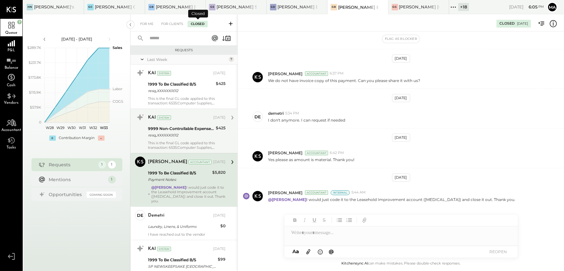
scroll to position [18, 0]
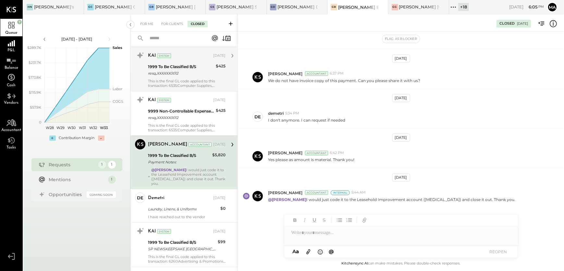
click at [173, 83] on div "This is the final GL code applied to this transaction: 6535:Computer Supplies, …" at bounding box center [187, 83] width 78 height 9
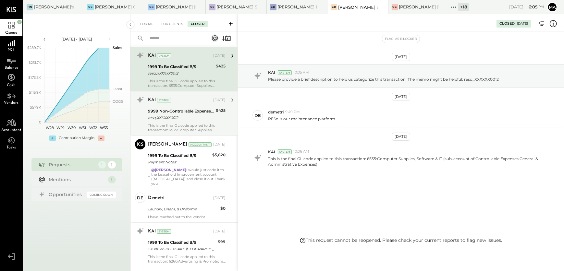
click at [182, 123] on div "This is the final GL code applied to this transaction: 6535:Computer Supplies, …" at bounding box center [187, 127] width 78 height 9
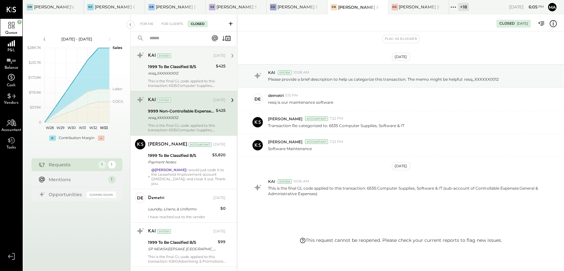
drag, startPoint x: 191, startPoint y: 165, endPoint x: 257, endPoint y: 240, distance: 99.4
click at [191, 166] on div "[PERSON_NAME] Accountant [DATE] 1999 To Be Classified B/S Payment Notes: $5,820…" at bounding box center [187, 162] width 78 height 47
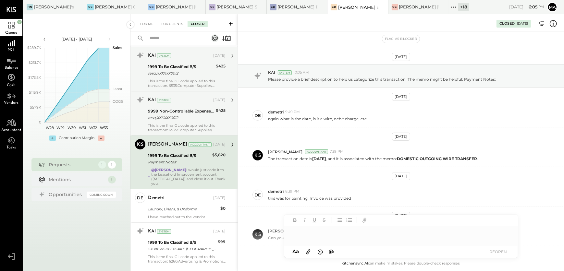
scroll to position [237, 0]
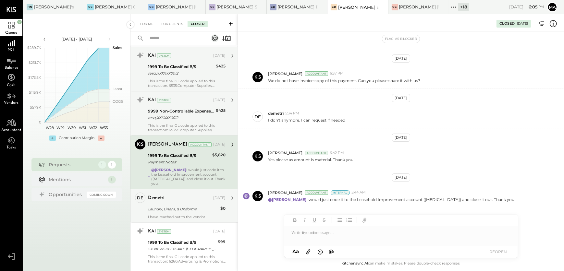
click at [186, 214] on div "de demetri Owner demetri [DATE] Laundry, Linens, & Uniforms $0 I have reached o…" at bounding box center [184, 205] width 107 height 33
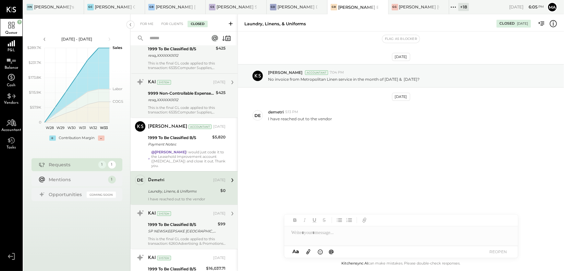
scroll to position [77, 0]
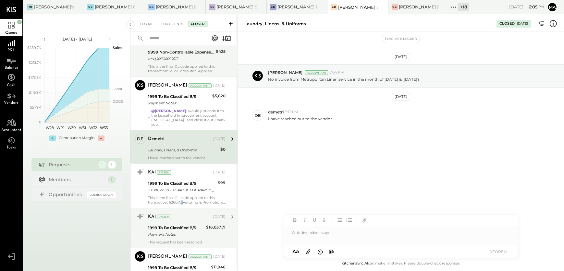
drag, startPoint x: 183, startPoint y: 195, endPoint x: 197, endPoint y: 210, distance: 20.4
click at [185, 198] on div "This is the final GL code applied to this transaction: 6260:Advertising & Promo…" at bounding box center [187, 200] width 78 height 9
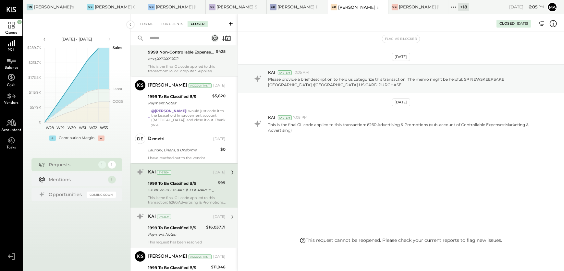
drag, startPoint x: 183, startPoint y: 222, endPoint x: 206, endPoint y: 229, distance: 23.6
click at [183, 225] on div "1999 To Be Classified B/S" at bounding box center [176, 228] width 56 height 6
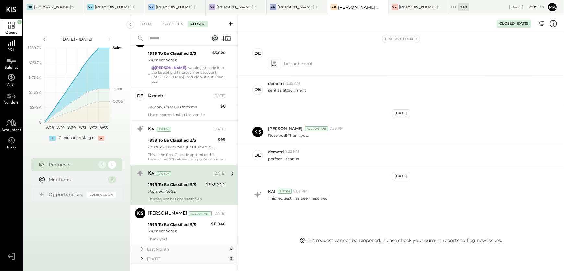
scroll to position [125, 0]
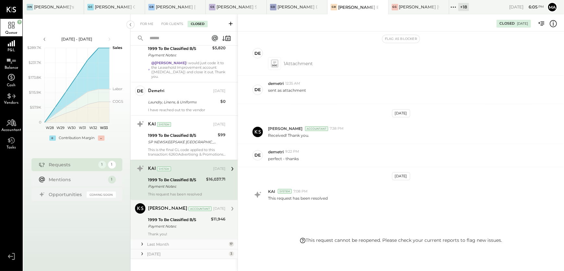
drag, startPoint x: 178, startPoint y: 224, endPoint x: 202, endPoint y: 233, distance: 26.3
click at [178, 225] on div "1999 To Be Classified B/S Payment Notes:" at bounding box center [178, 223] width 61 height 14
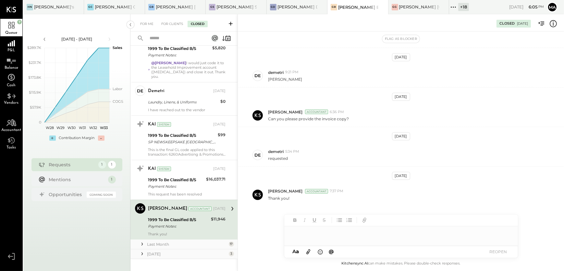
scroll to position [203, 0]
click at [423, 11] on div "[PERSON_NAME] [GEOGRAPHIC_DATA]" at bounding box center [419, 7] width 61 height 14
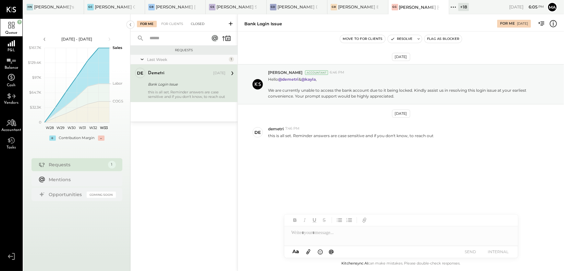
click at [194, 25] on div "Closed" at bounding box center [198, 24] width 20 height 6
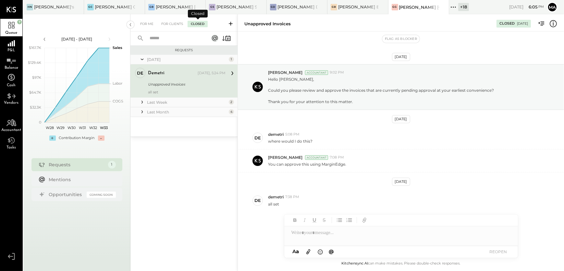
scroll to position [5, 0]
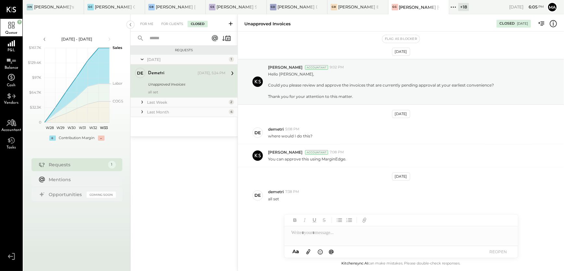
click at [187, 104] on div "Last Week" at bounding box center [187, 103] width 80 height 6
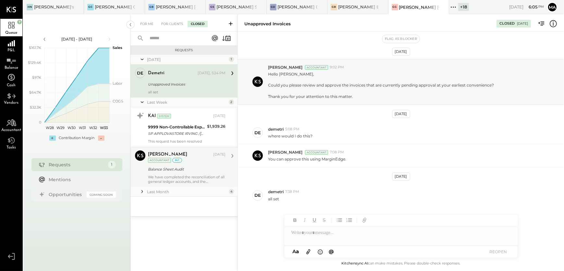
drag, startPoint x: 182, startPoint y: 131, endPoint x: 190, endPoint y: 162, distance: 32.6
click at [183, 134] on div "SP APPLOVASTORE IRVING /[GEOGRAPHIC_DATA] US CARD PURCHASE" at bounding box center [176, 134] width 57 height 6
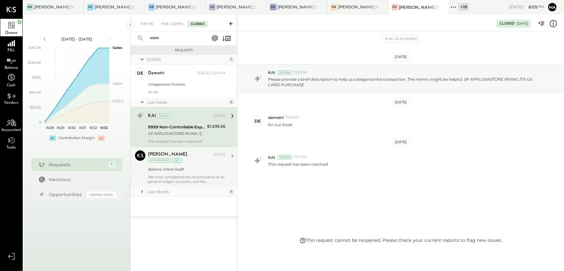
click at [186, 185] on div "[PERSON_NAME] Accountant [PERSON_NAME] [DATE] Accountant int Balance Sheet Audi…" at bounding box center [184, 167] width 107 height 40
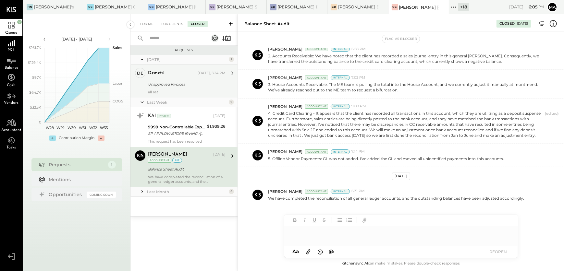
drag, startPoint x: 154, startPoint y: 84, endPoint x: 161, endPoint y: 77, distance: 10.8
click at [156, 82] on div "Unapproved Invoices" at bounding box center [186, 84] width 76 height 6
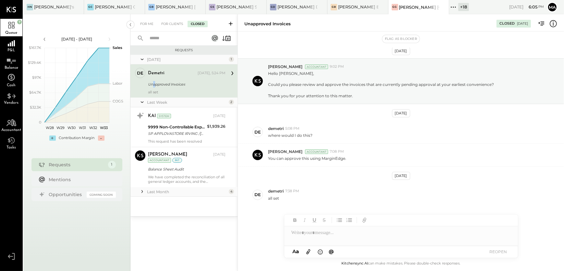
scroll to position [5, 0]
drag, startPoint x: 161, startPoint y: 77, endPoint x: 176, endPoint y: 25, distance: 53.3
click at [176, 25] on div "For Clients" at bounding box center [172, 24] width 28 height 6
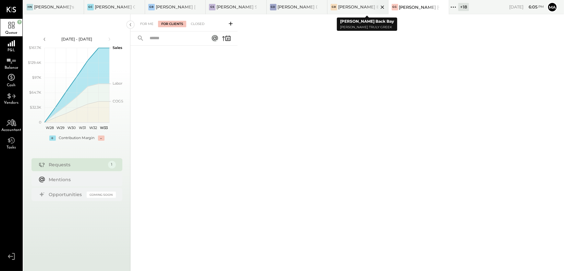
click at [353, 9] on div "[PERSON_NAME] Back Bay" at bounding box center [358, 7] width 40 height 6
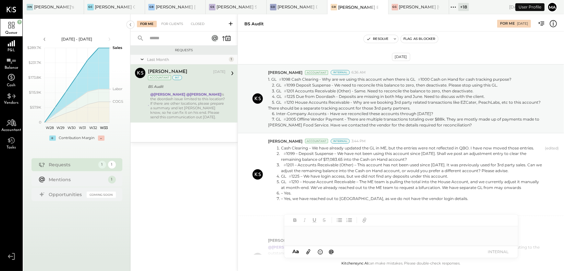
scroll to position [186, 0]
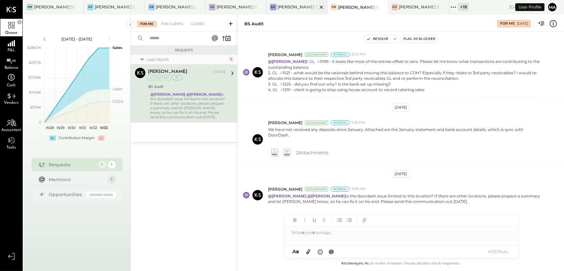
click at [292, 6] on div "[PERSON_NAME] Downtown" at bounding box center [298, 7] width 40 height 6
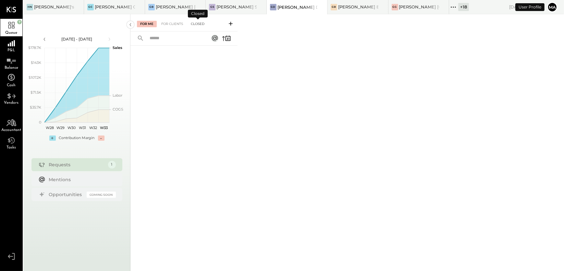
click at [195, 25] on div "Closed" at bounding box center [198, 24] width 20 height 6
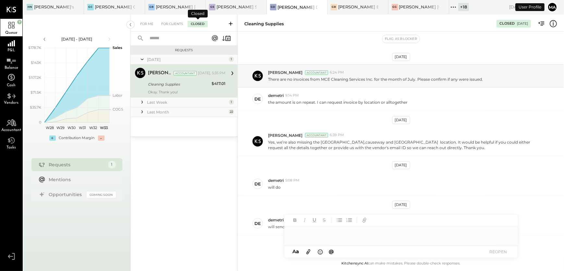
scroll to position [71, 0]
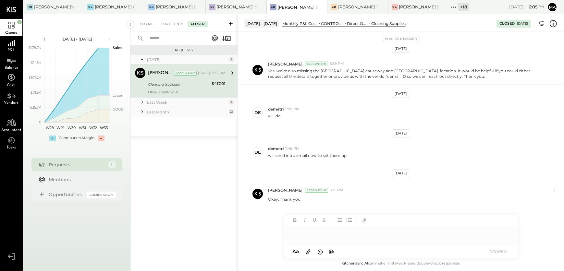
click at [304, 233] on div at bounding box center [401, 233] width 234 height 13
type input "******"
click at [329, 219] on span "demetri" at bounding box center [346, 219] width 51 height 6
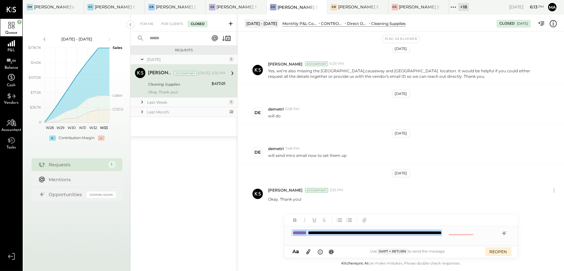
drag, startPoint x: 308, startPoint y: 242, endPoint x: 282, endPoint y: 233, distance: 27.5
click at [282, 233] on div "[DATE] - [DATE] Monthly P&L Comparison CONTROLLABLE EXPENSES Direct Operating E…" at bounding box center [401, 142] width 327 height 257
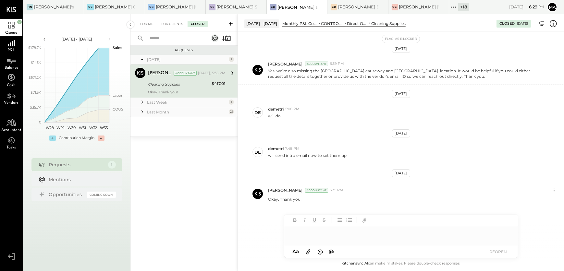
drag, startPoint x: 461, startPoint y: 8, endPoint x: 463, endPoint y: 16, distance: 7.7
click at [461, 9] on div "+ 18" at bounding box center [464, 7] width 11 height 8
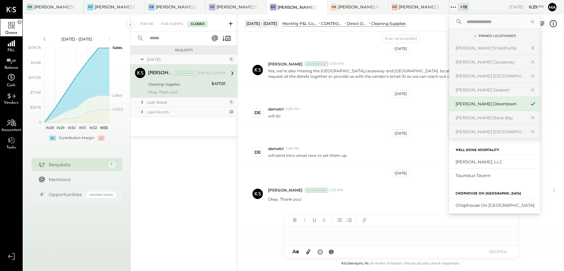
drag, startPoint x: 476, startPoint y: 22, endPoint x: 471, endPoint y: 23, distance: 5.9
click at [476, 23] on input "text" at bounding box center [494, 22] width 60 height 12
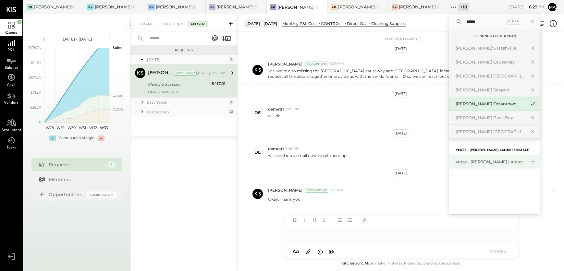
type input "*****"
click at [471, 161] on div "Verse - [PERSON_NAME] Lankershim LLC" at bounding box center [491, 162] width 70 height 6
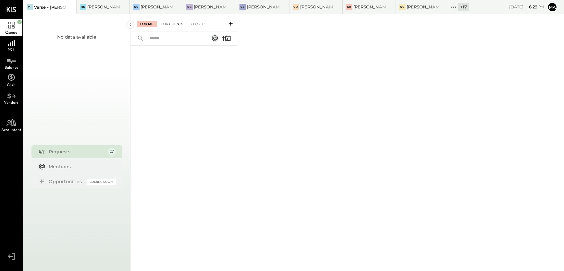
click at [161, 25] on div "For Clients" at bounding box center [172, 24] width 28 height 6
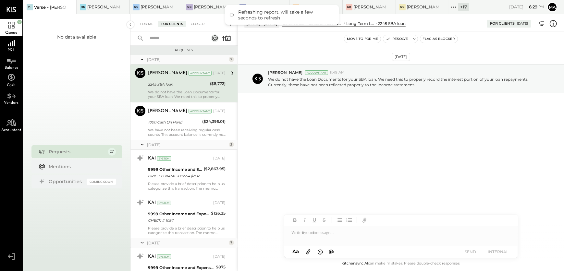
click at [176, 93] on div "We do not have the Loan Documents for your SBA loan. We need this to properly r…" at bounding box center [187, 94] width 78 height 9
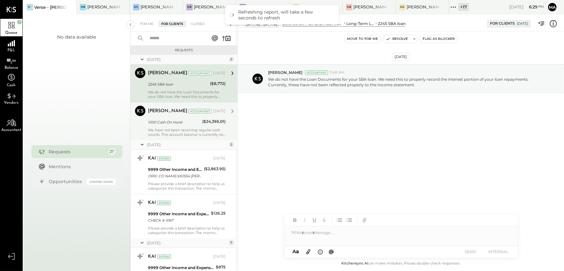
click at [177, 131] on div "We have not been receiving regular cash counts. This account balance is current…" at bounding box center [187, 132] width 78 height 9
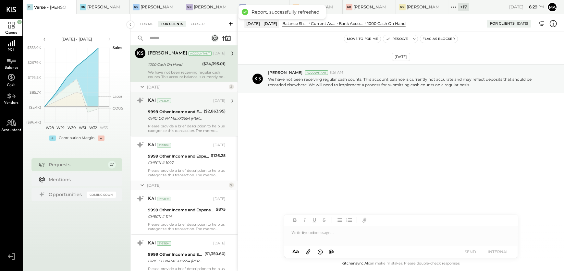
scroll to position [59, 0]
click at [184, 127] on div "Please provide a brief description to help us categorize this transaction. The …" at bounding box center [187, 127] width 78 height 9
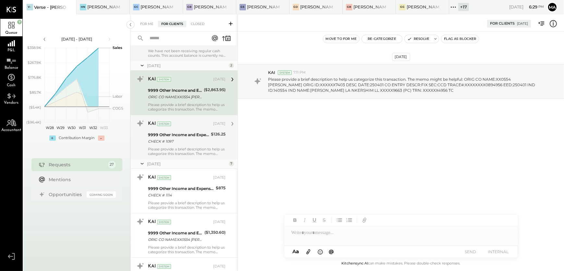
scroll to position [118, 0]
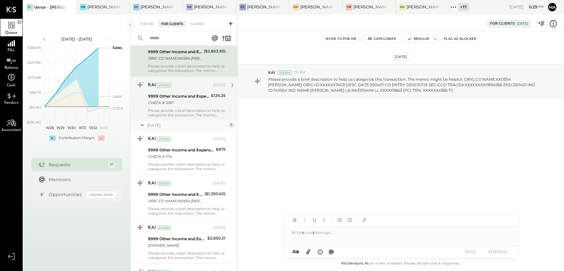
click at [175, 112] on div "Please provide a brief description to help us categorize this transaction. The …" at bounding box center [187, 112] width 78 height 9
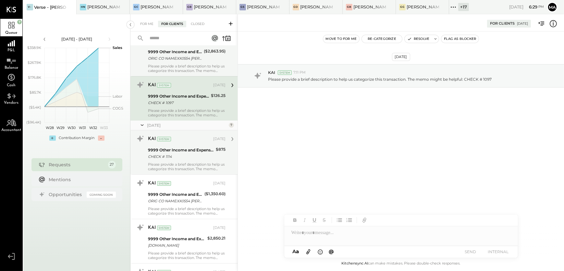
click at [173, 161] on div "KAI System [DATE] 9999 Other Income and Expenses:To Be Classified P&L CHECK # 1…" at bounding box center [187, 153] width 78 height 38
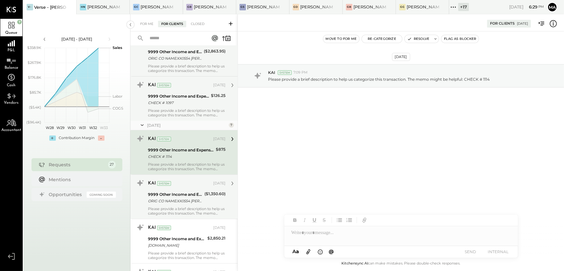
click at [180, 197] on div "9999 Other Income and Expenses:To Be Classified P&L" at bounding box center [175, 195] width 55 height 6
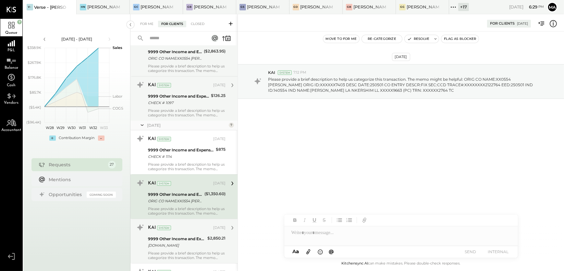
drag, startPoint x: 175, startPoint y: 241, endPoint x: 180, endPoint y: 242, distance: 5.1
click at [180, 242] on div "9999 Other Income and Expenses:To Be Classified P&L [DOMAIN_NAME]" at bounding box center [176, 242] width 57 height 14
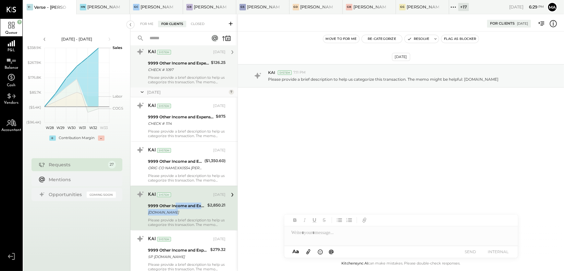
scroll to position [266, 0]
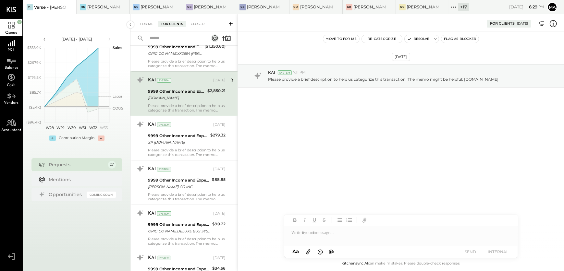
drag, startPoint x: 185, startPoint y: 147, endPoint x: 295, endPoint y: 270, distance: 164.0
click at [187, 150] on div "KAI System [DATE] 9999 Other Income and Expenses:To Be Classified P&L SP [DOMAI…" at bounding box center [187, 139] width 78 height 38
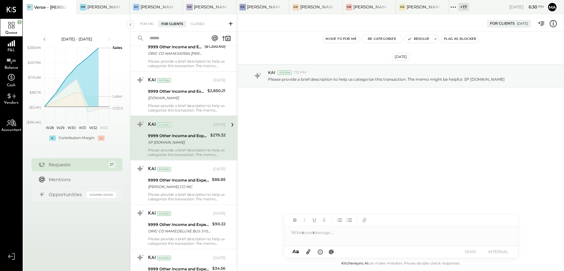
click at [508, 53] on div "[DATE] KAI System 7:12 PM Please provide a brief description to help us categor…" at bounding box center [401, 92] width 326 height 89
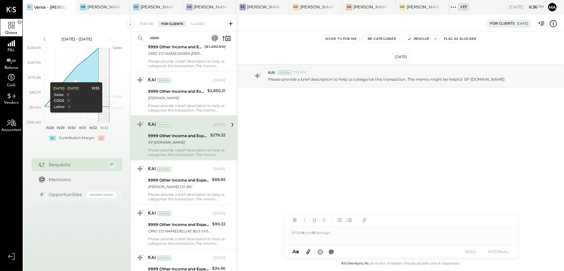
scroll to position [325, 0]
